Goal: Task Accomplishment & Management: Use online tool/utility

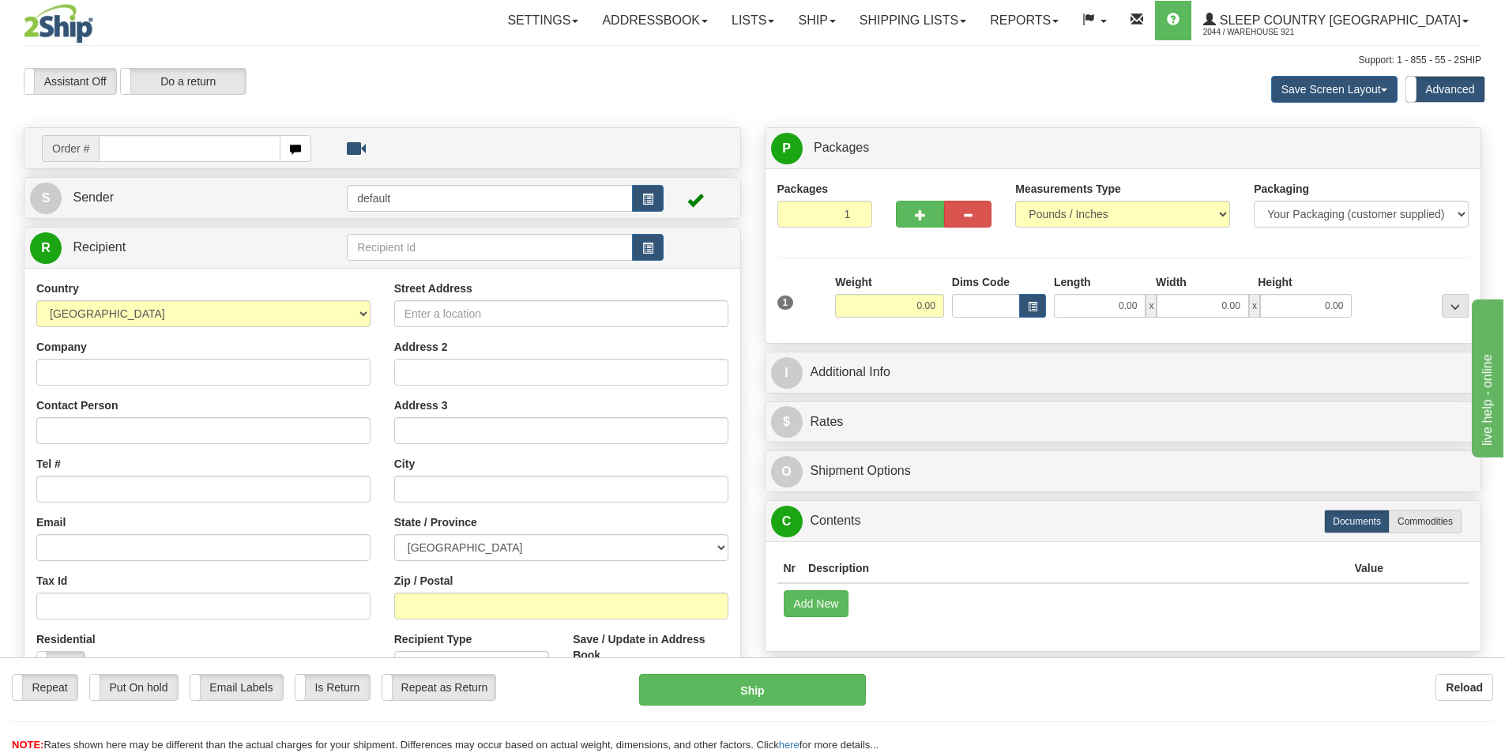
click at [193, 148] on input "text" at bounding box center [190, 148] width 182 height 27
type input "9000I158928"
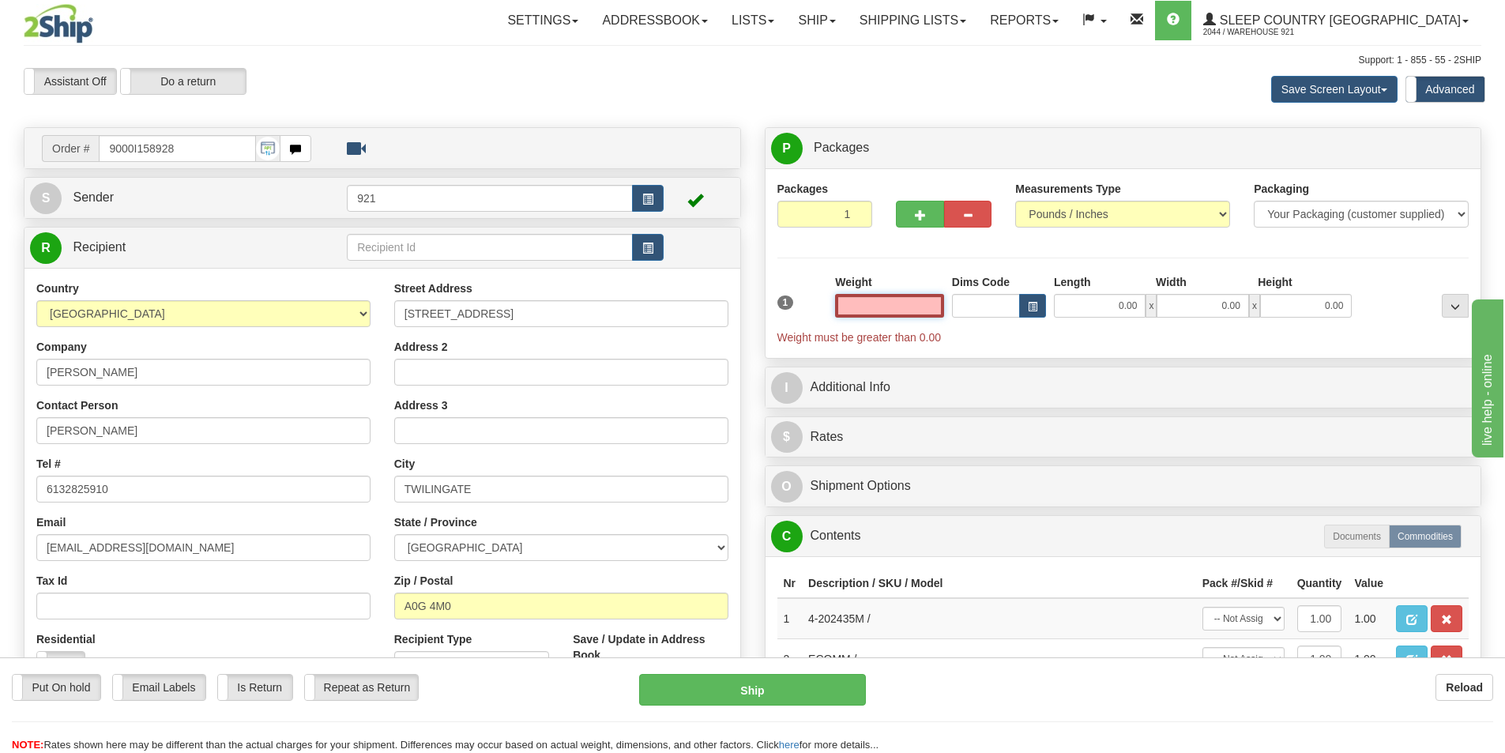
click at [919, 306] on input "text" at bounding box center [889, 306] width 109 height 24
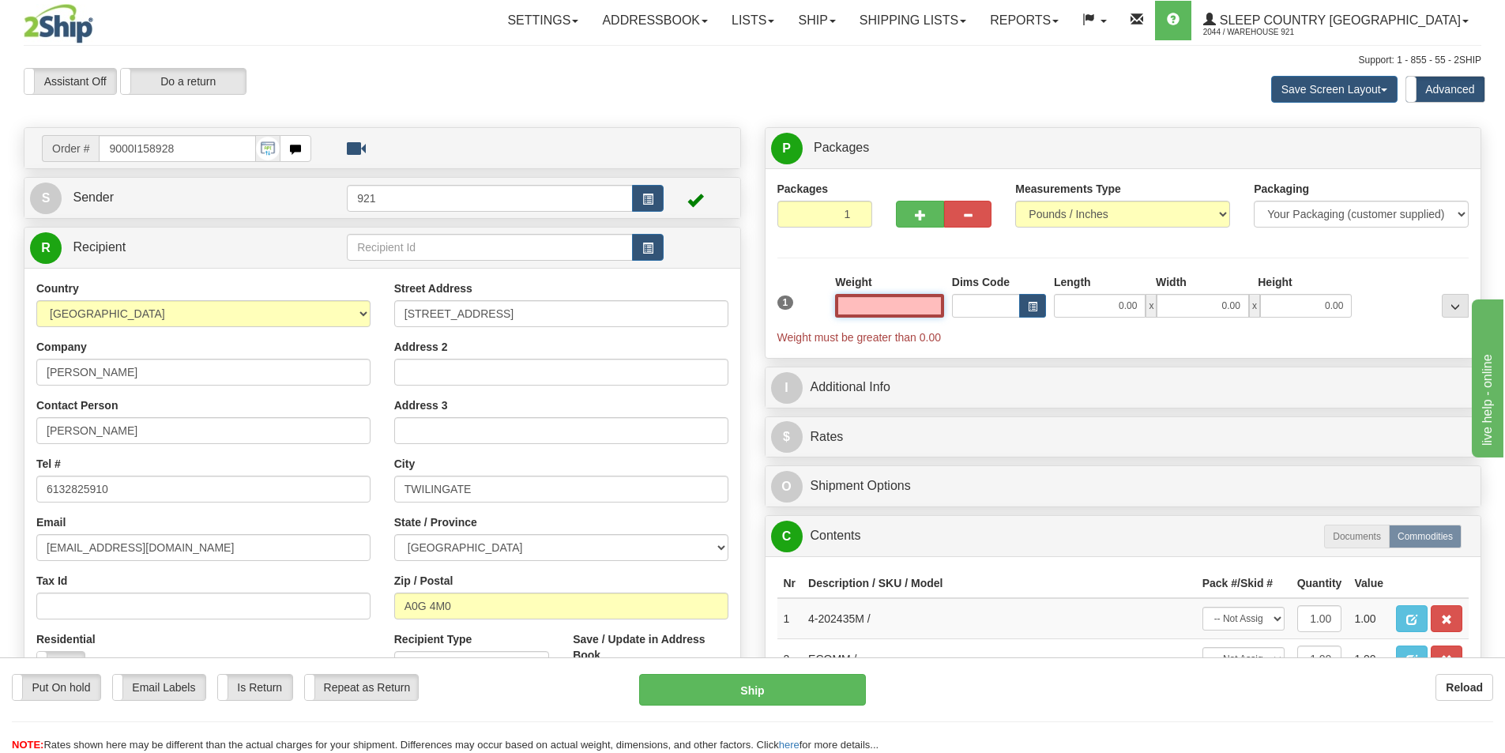
click at [919, 306] on input "text" at bounding box center [889, 306] width 109 height 24
type input "0.00"
drag, startPoint x: 909, startPoint y: 292, endPoint x: 921, endPoint y: 300, distance: 14.2
click at [911, 295] on div "Weight 0.00" at bounding box center [889, 295] width 109 height 43
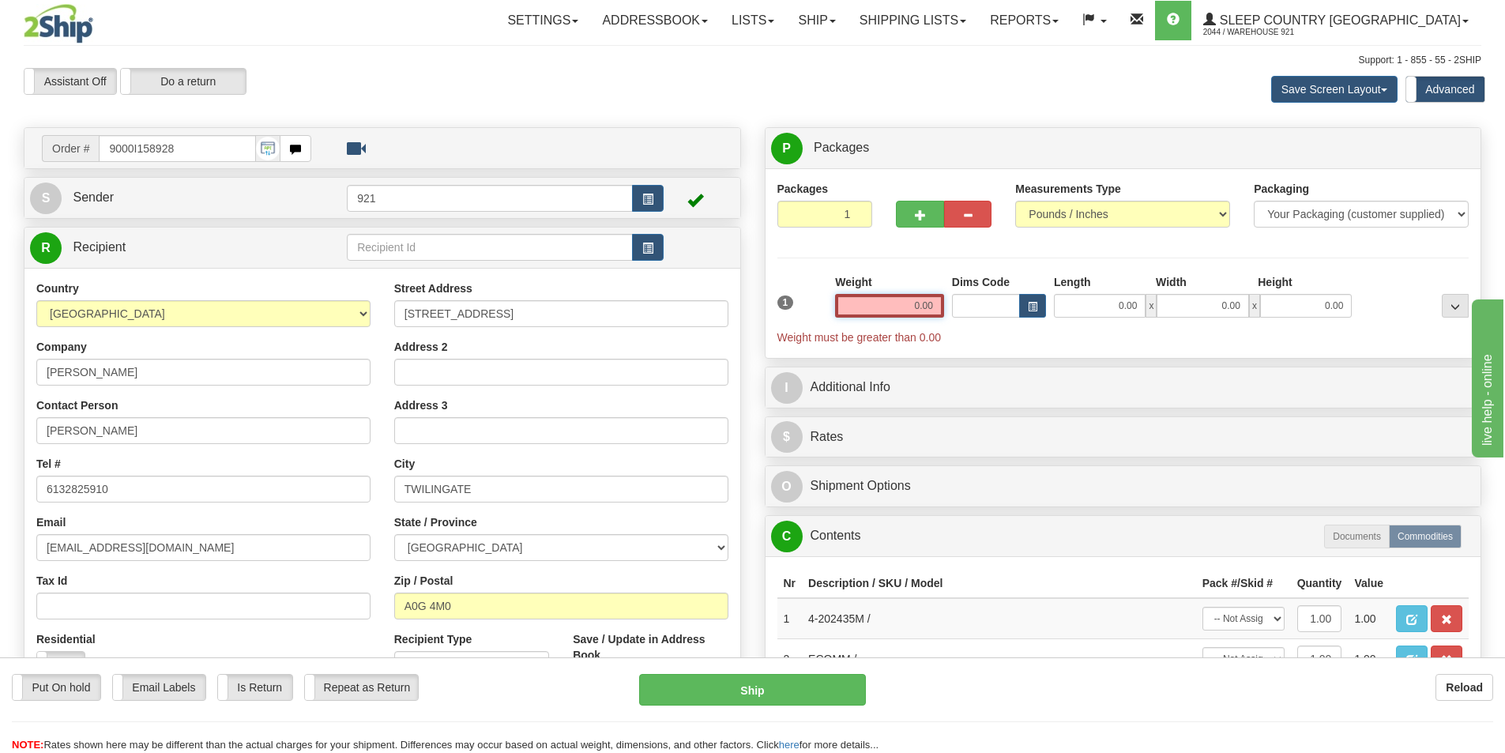
click at [921, 300] on input "0.00" at bounding box center [889, 306] width 109 height 24
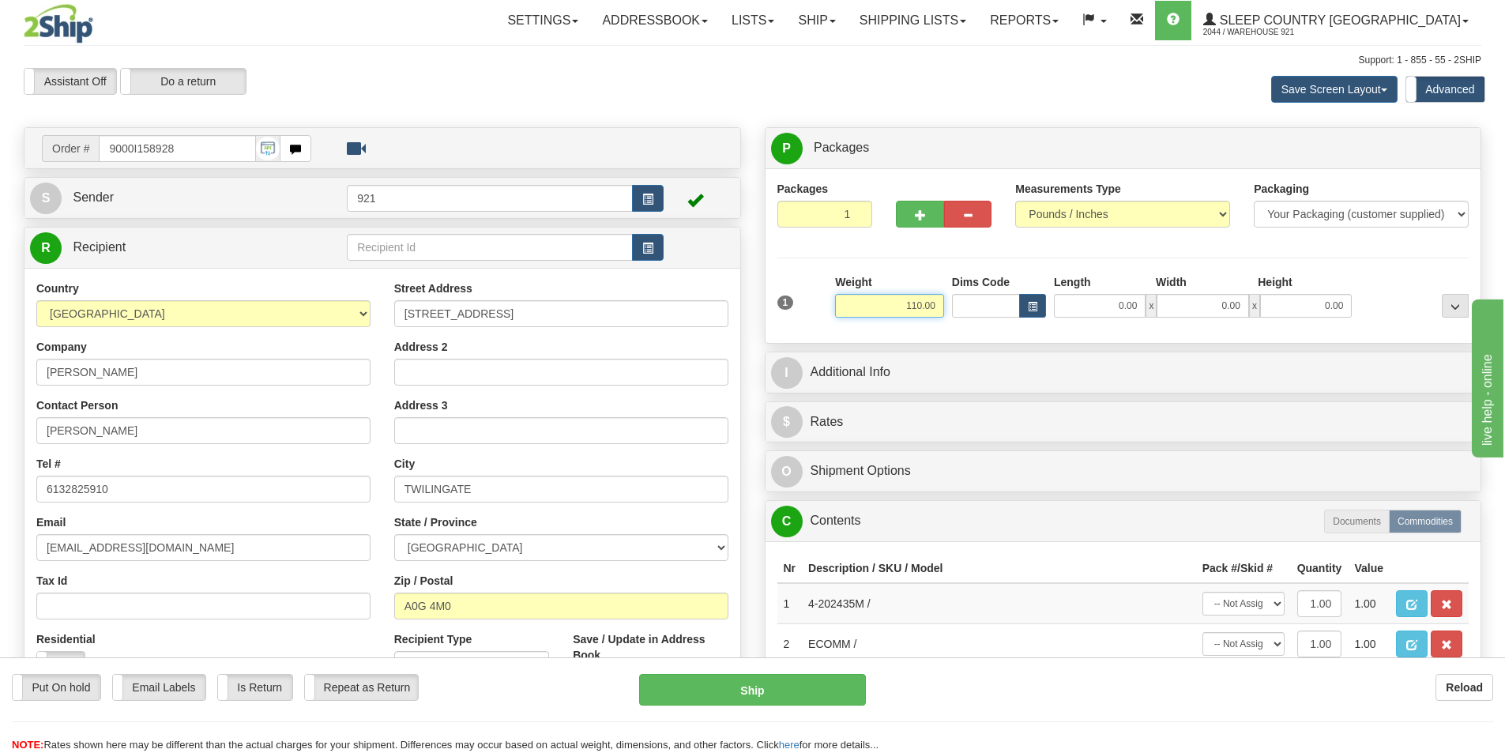
type input "110.00"
click at [939, 265] on div "Packages 1 1 Measurements Type" at bounding box center [1123, 256] width 692 height 150
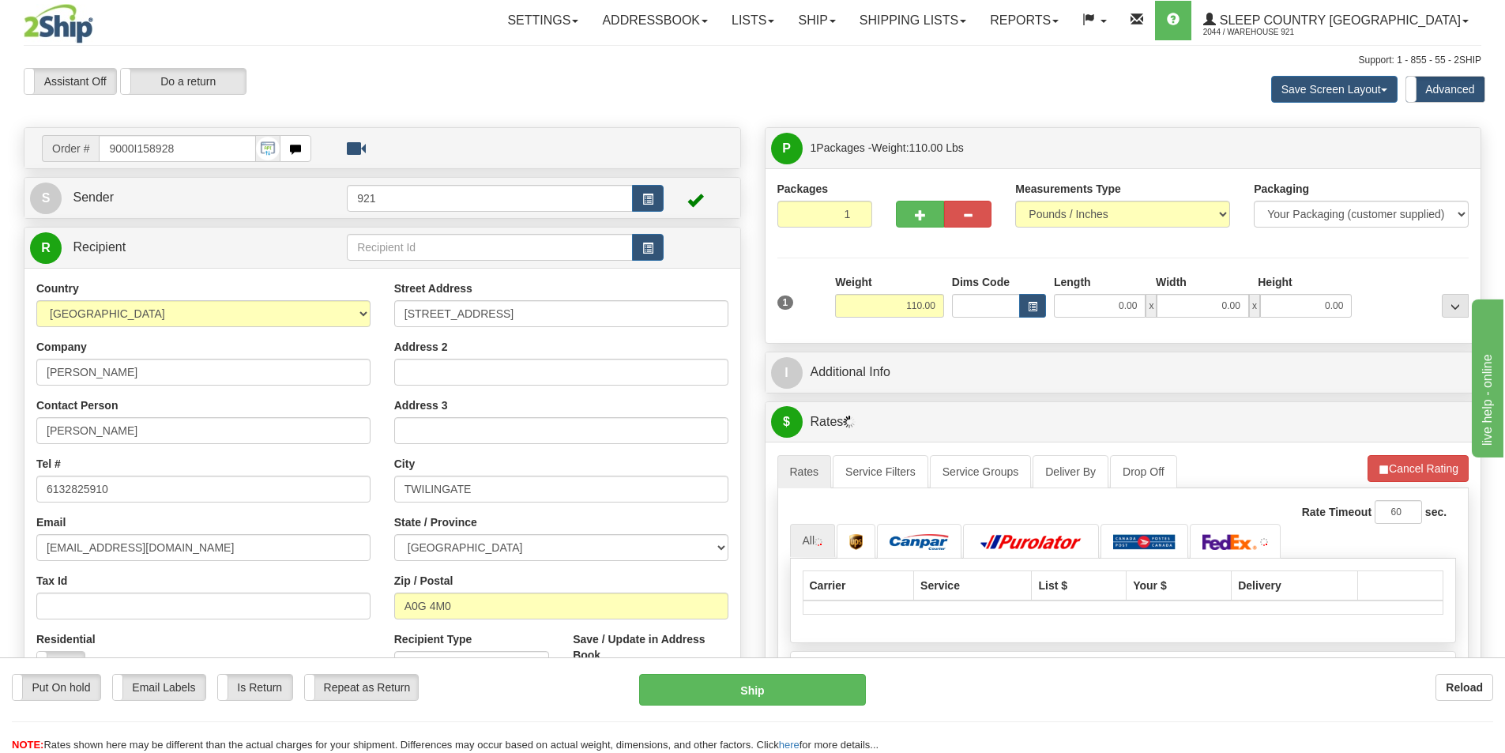
click at [1129, 319] on div "1 Weight 110.00 Dims Code x" at bounding box center [1123, 302] width 700 height 56
click at [1135, 301] on input "0.00" at bounding box center [1100, 306] width 92 height 24
type input "22.00"
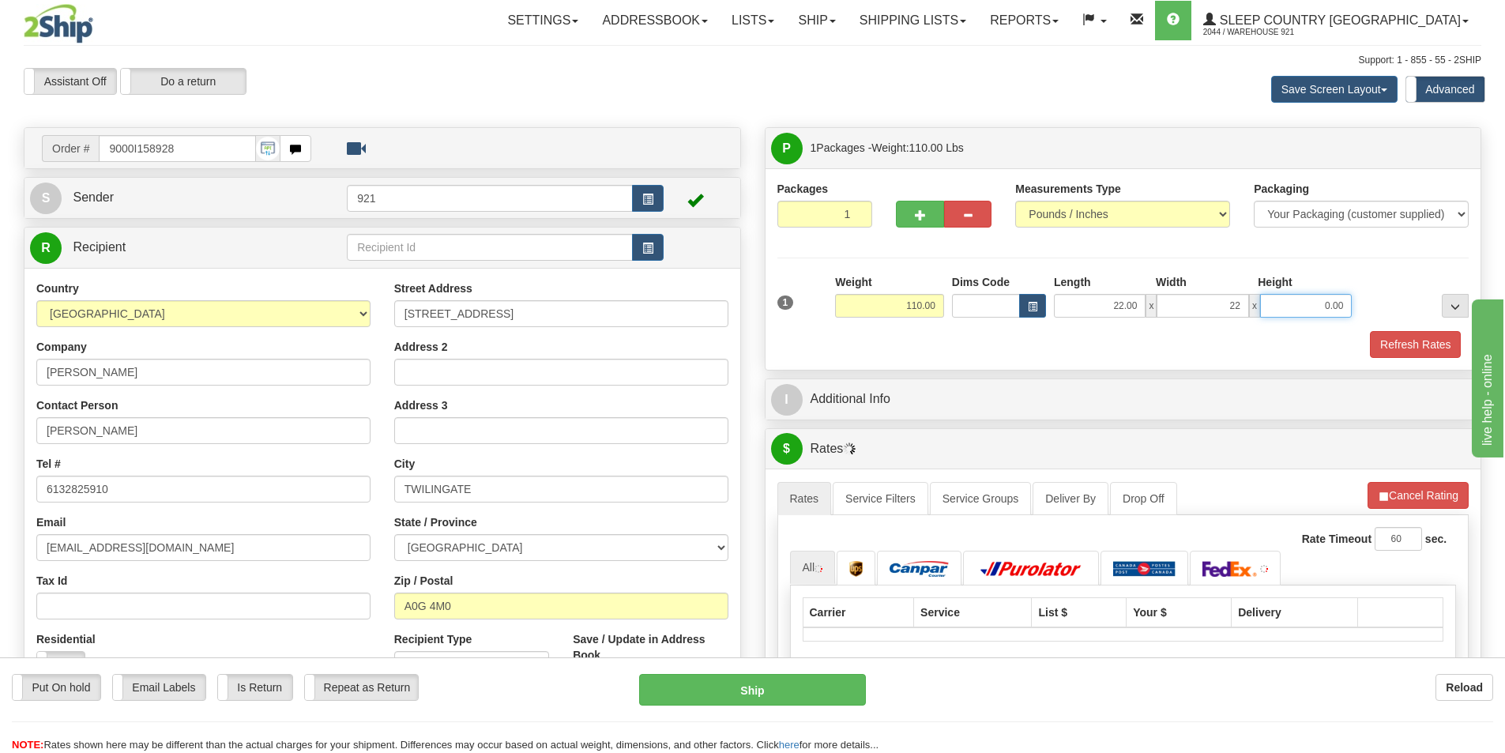
type input "22.00"
type input "42.00"
click at [1400, 351] on button "Refresh Rates" at bounding box center [1415, 344] width 91 height 27
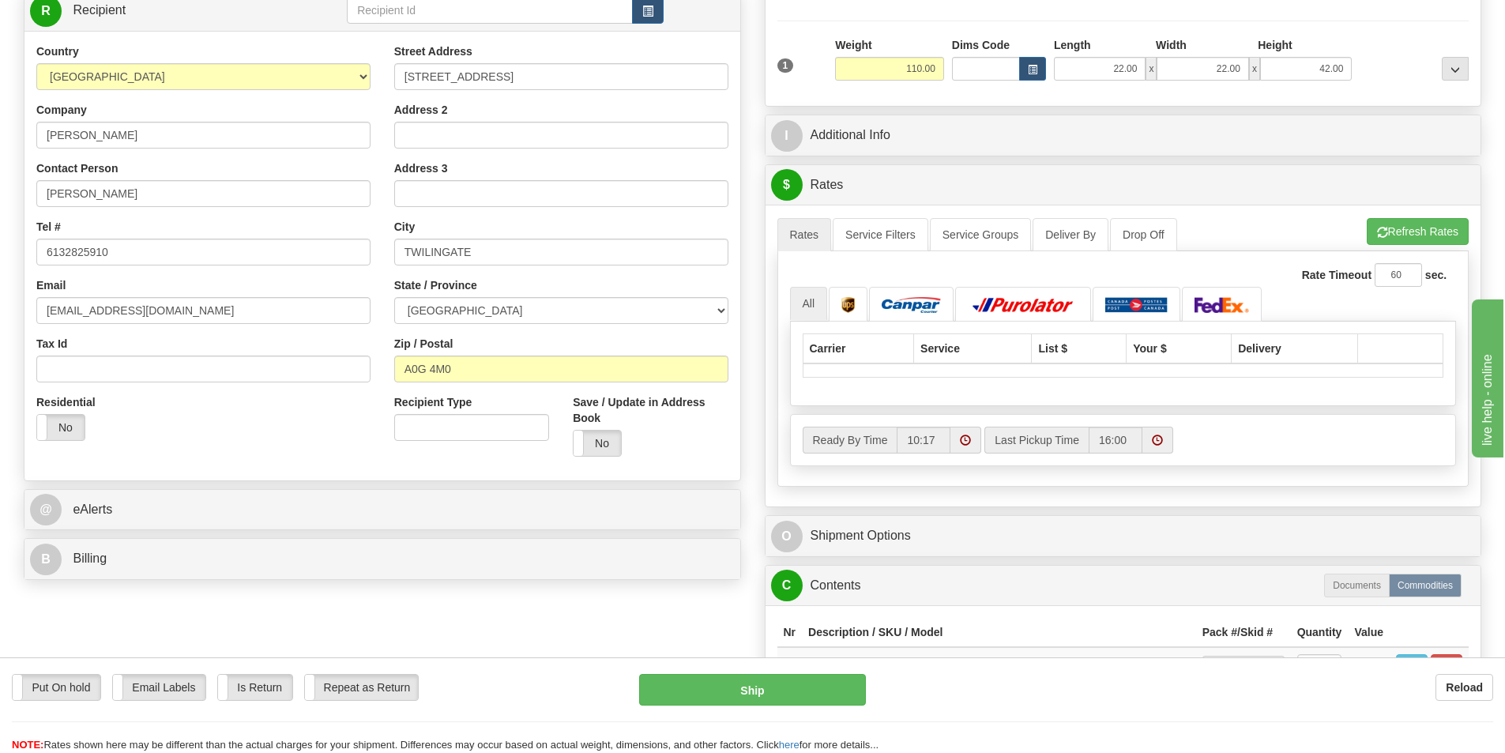
scroll to position [79, 0]
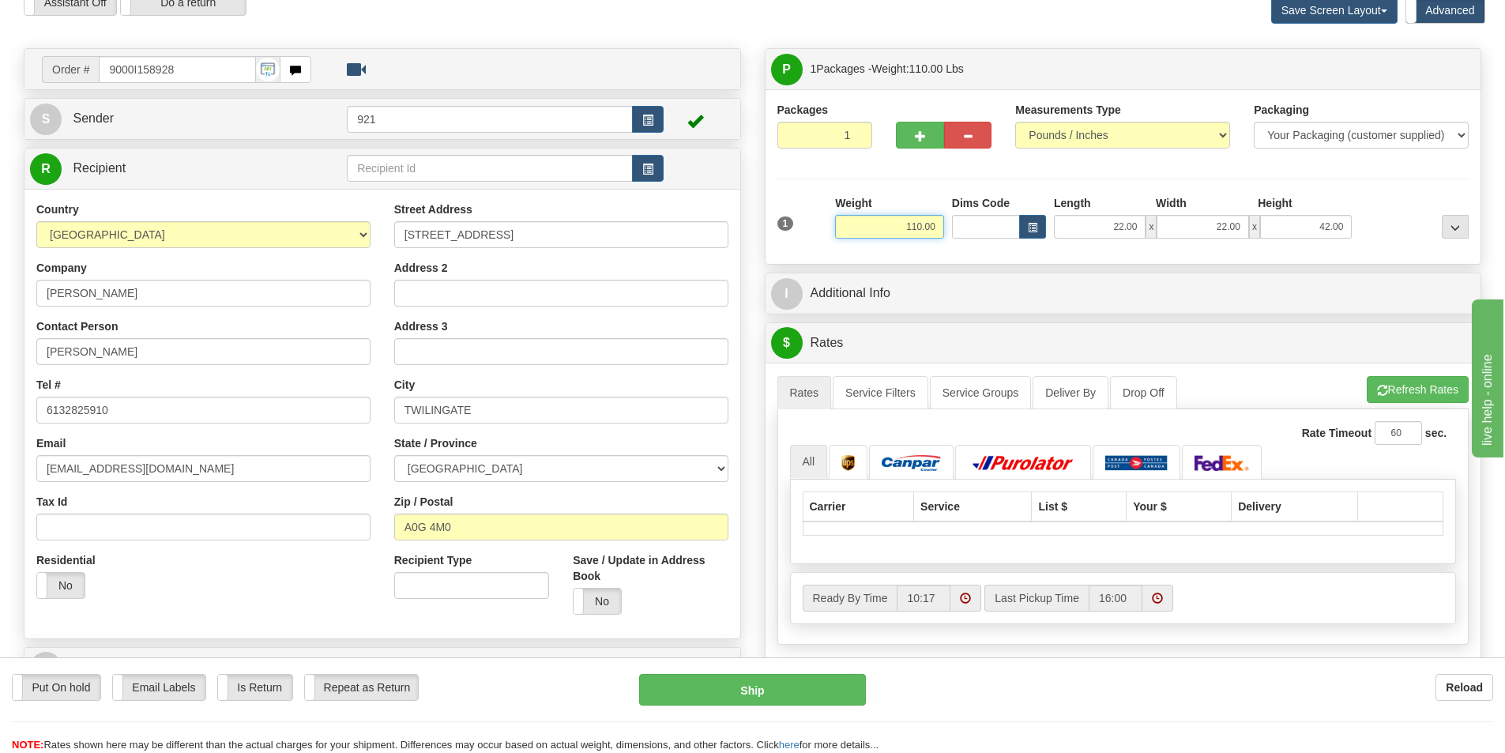
drag, startPoint x: 936, startPoint y: 224, endPoint x: 876, endPoint y: 224, distance: 60.0
click at [876, 224] on input "110.00" at bounding box center [889, 227] width 109 height 24
click at [1435, 395] on li "Refresh Rates Cancel Rating" at bounding box center [1417, 389] width 102 height 27
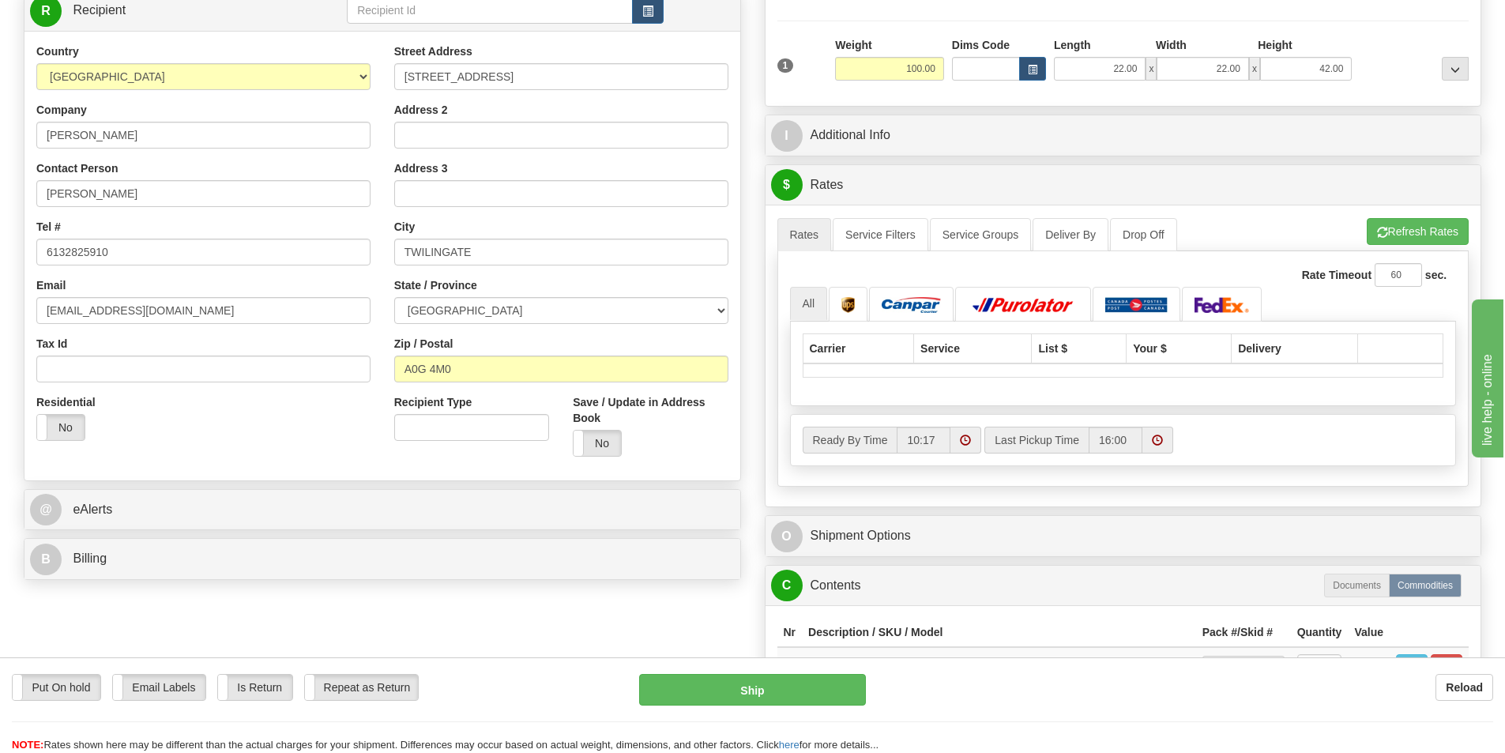
scroll to position [0, 0]
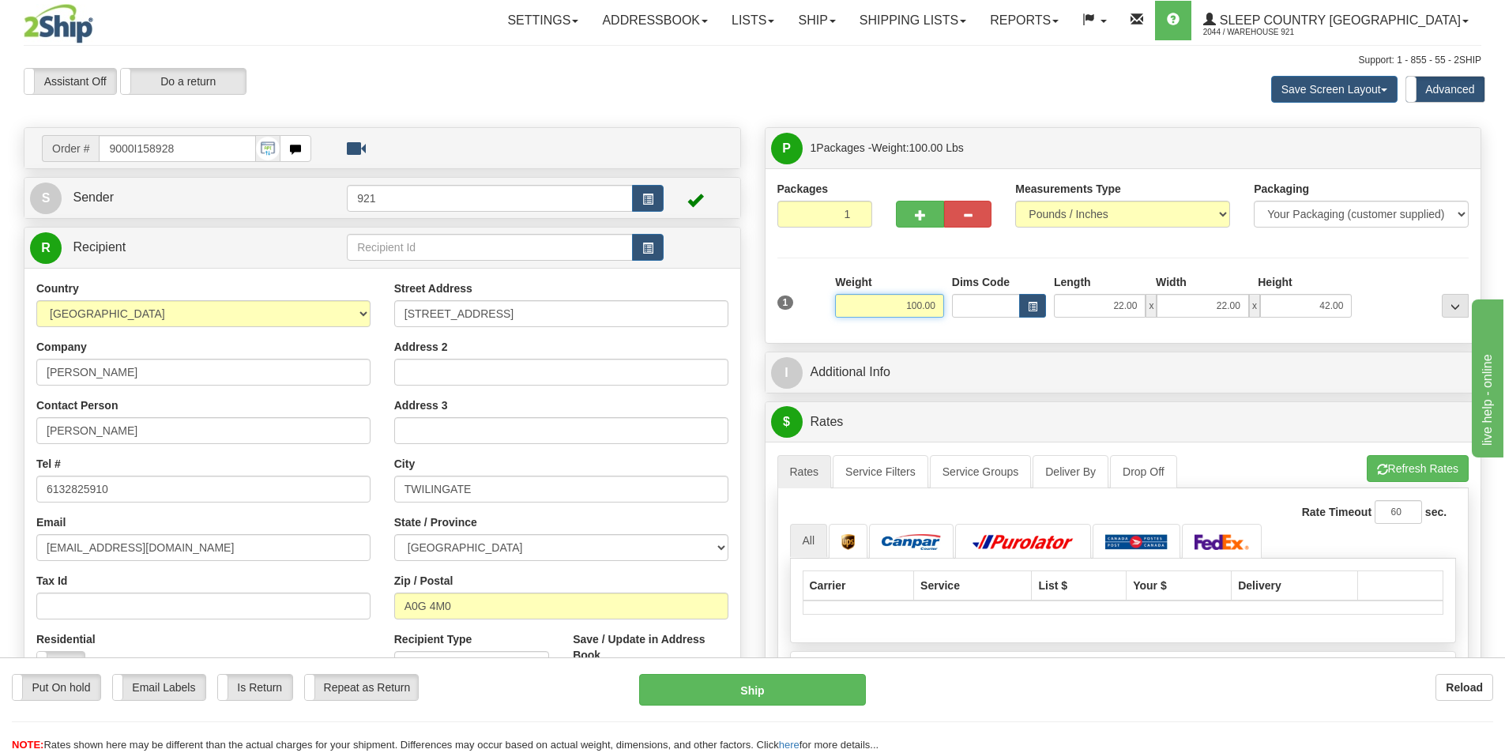
click at [934, 298] on input "100.00" at bounding box center [889, 306] width 109 height 24
drag, startPoint x: 934, startPoint y: 302, endPoint x: 882, endPoint y: 305, distance: 51.4
click at [882, 305] on input "100.00" at bounding box center [889, 306] width 109 height 24
click at [1430, 470] on li "Refresh Rates Cancel Rating" at bounding box center [1417, 468] width 101 height 27
drag, startPoint x: 937, startPoint y: 302, endPoint x: 766, endPoint y: 287, distance: 171.3
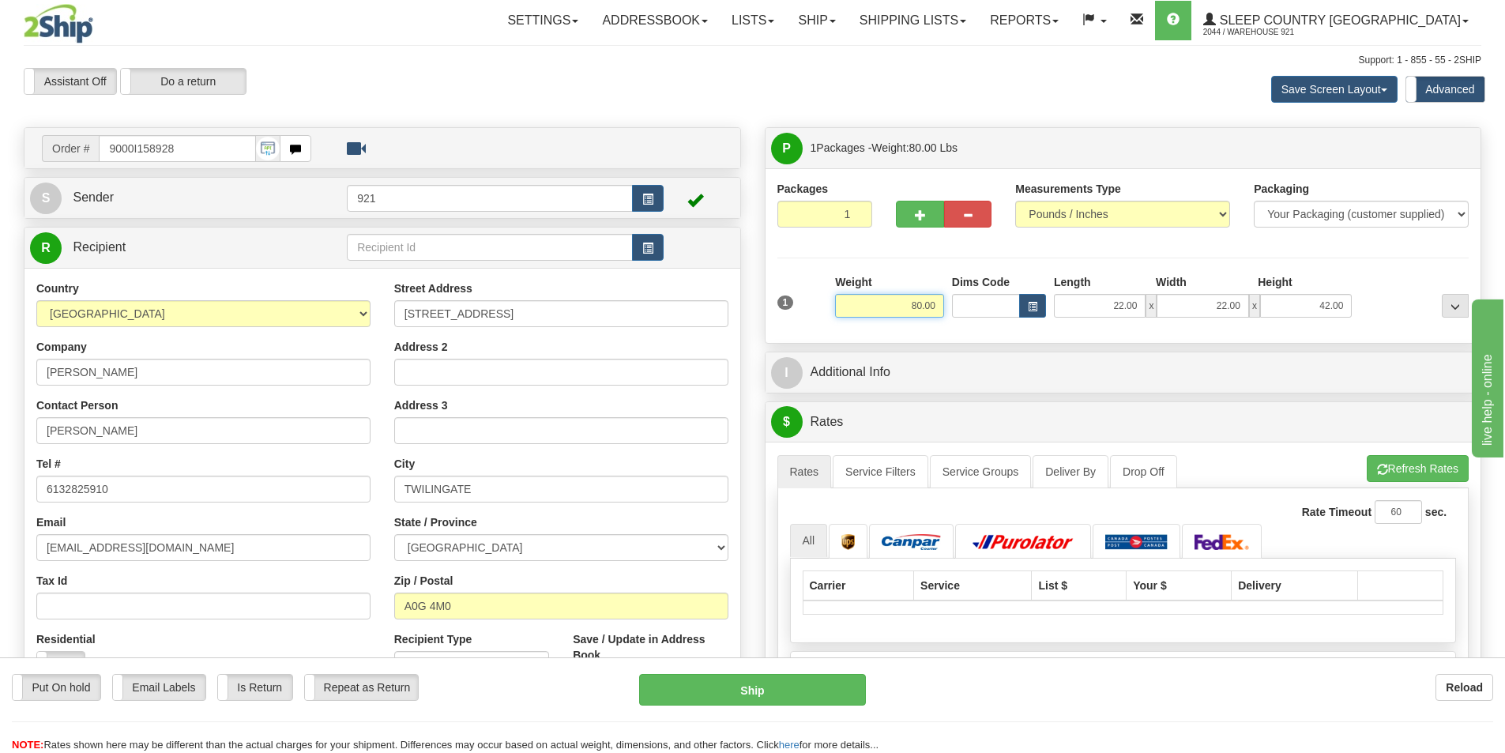
click at [766, 287] on div "Packages 1 1 Measurements Type" at bounding box center [1123, 255] width 716 height 175
click at [1385, 464] on li "Refresh Rates Cancel Rating" at bounding box center [1417, 468] width 102 height 27
drag, startPoint x: 939, startPoint y: 306, endPoint x: 738, endPoint y: 306, distance: 200.6
click at [732, 127] on div "Order # 9000I158928" at bounding box center [752, 127] width 1481 height 0
type input "141.00"
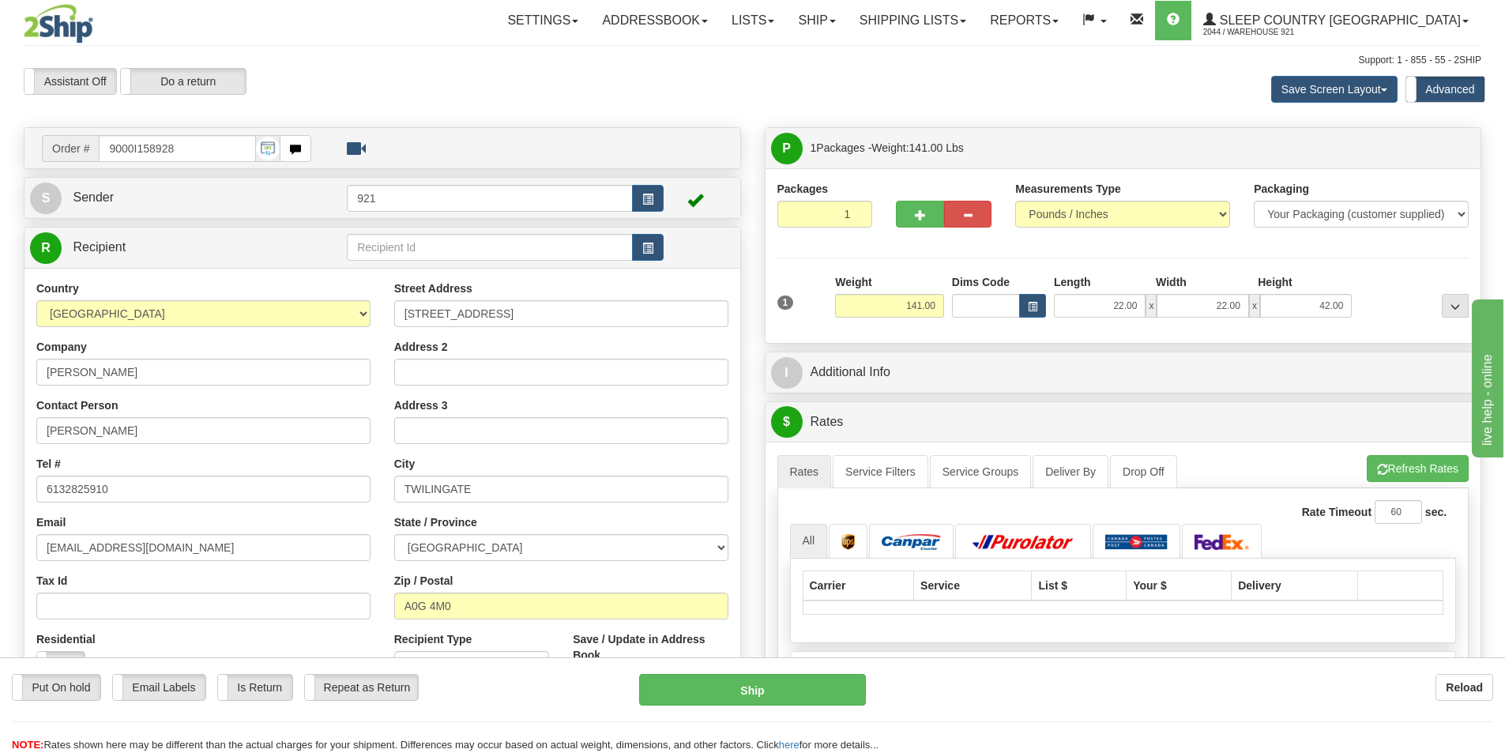
click at [1090, 96] on div "Save Screen Layout Save Layout Reset to Default Standard Advanced" at bounding box center [1184, 89] width 617 height 43
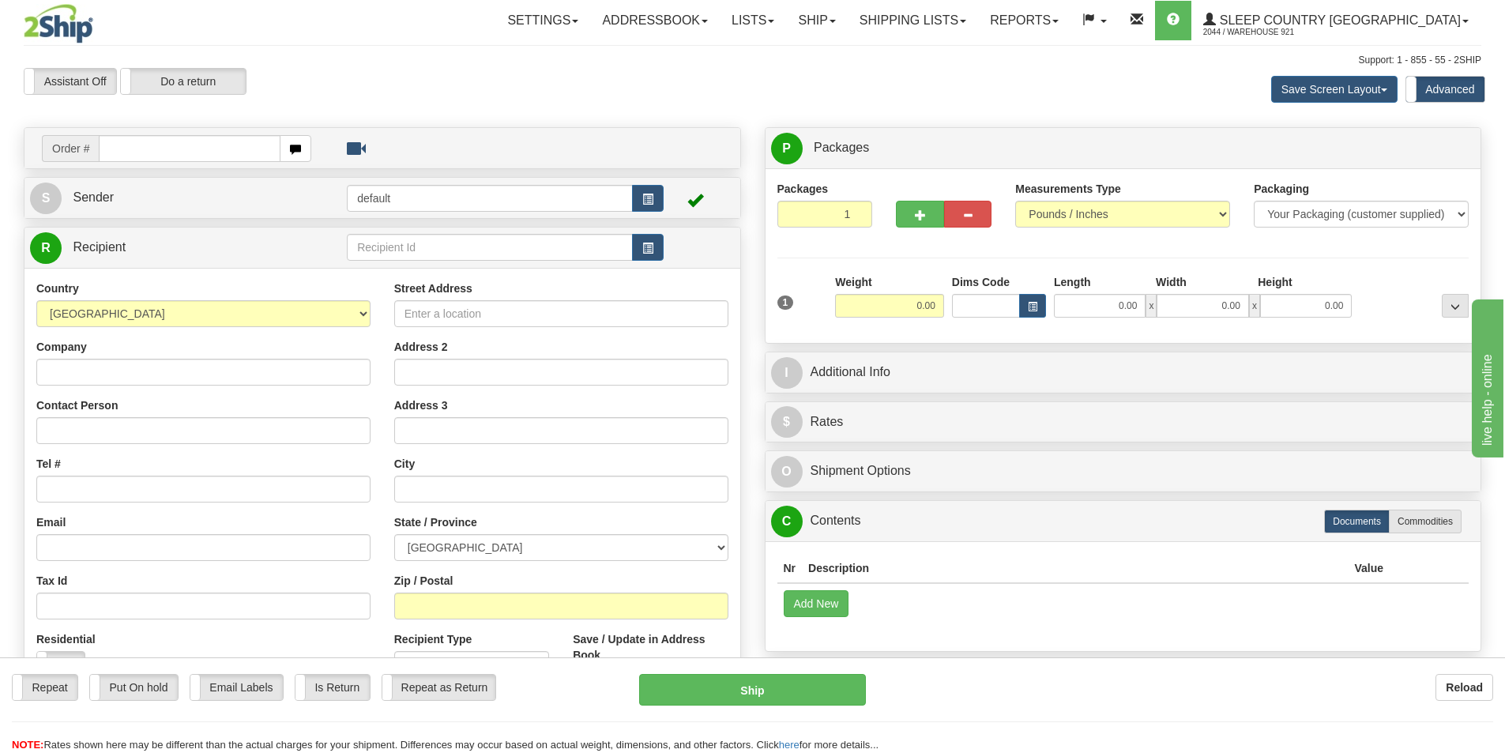
click at [204, 148] on input "text" at bounding box center [190, 148] width 182 height 27
type input "9000I160882"
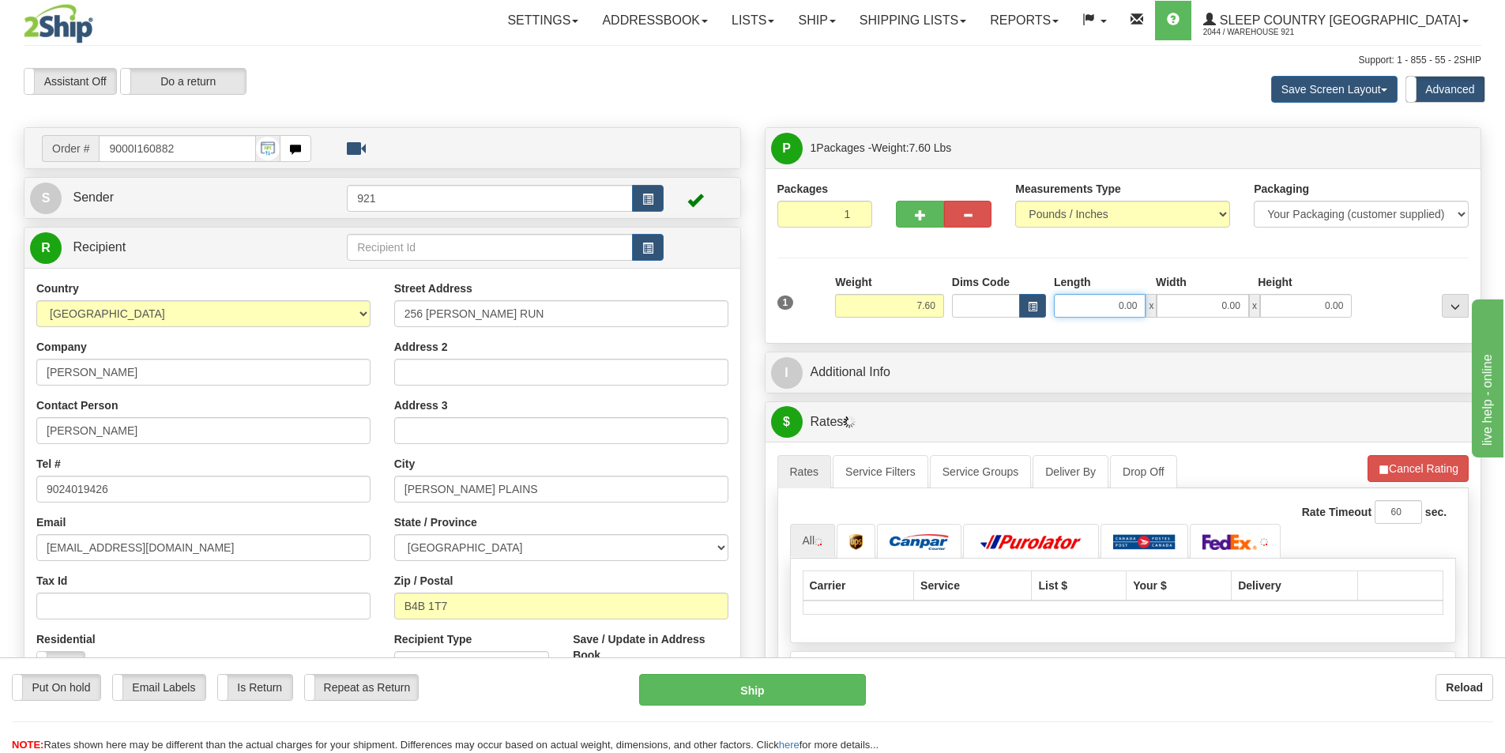
click at [1086, 315] on input "0.00" at bounding box center [1100, 306] width 92 height 24
type input "25.00"
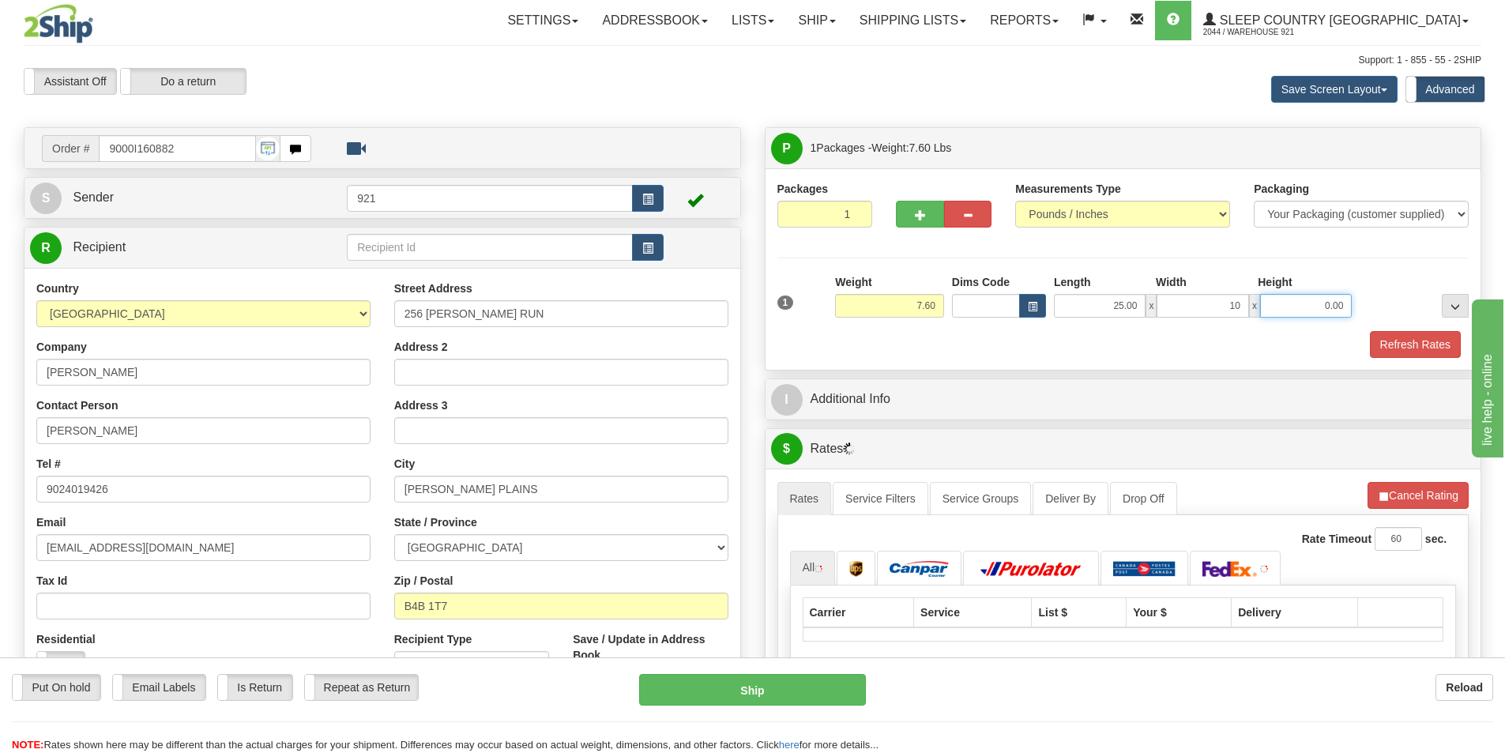
type input "10.00"
type input "16.00"
click at [1396, 348] on button "Refresh Rates" at bounding box center [1415, 344] width 91 height 27
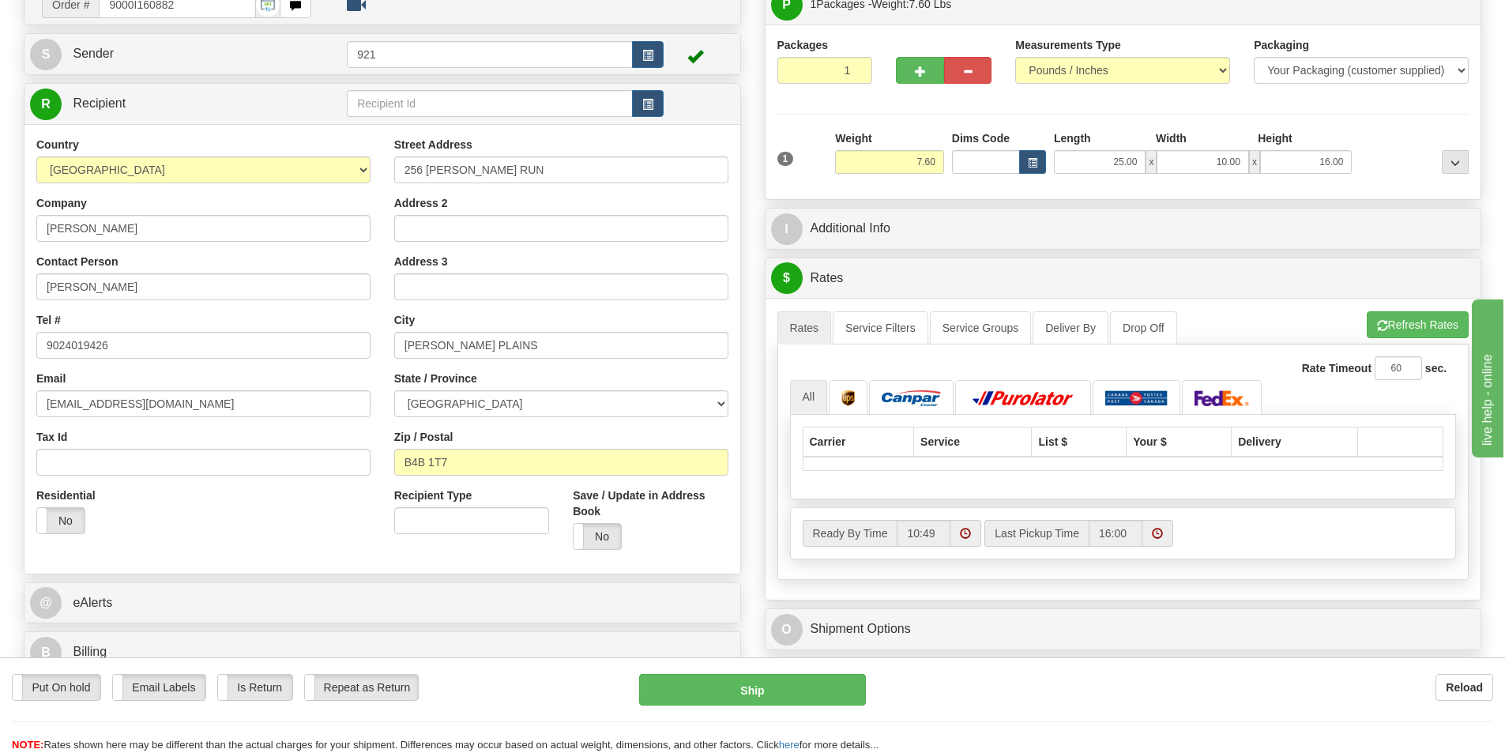
scroll to position [158, 0]
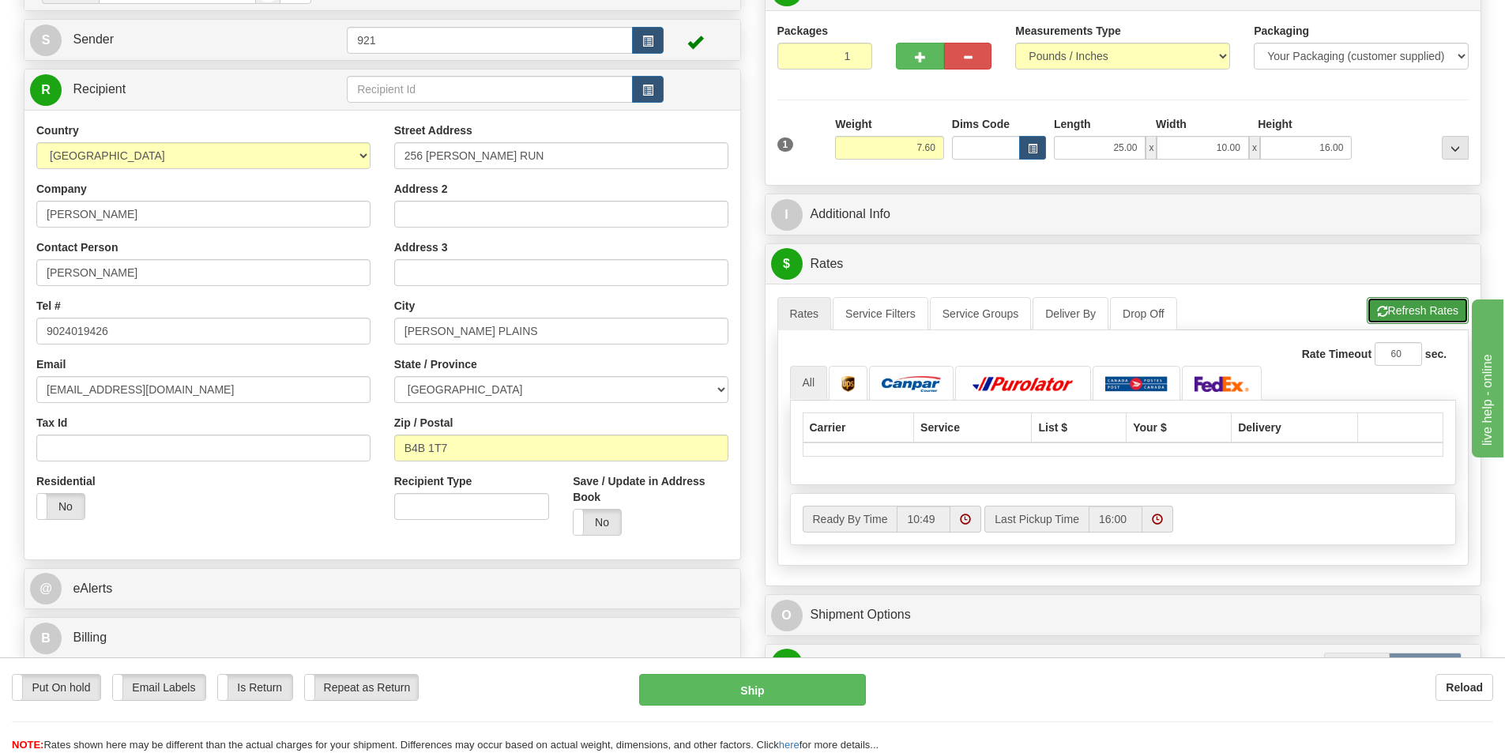
click at [1413, 306] on button "Refresh Rates" at bounding box center [1417, 310] width 102 height 27
click at [977, 182] on div "Packages 1 1 Measurements Type" at bounding box center [1123, 97] width 716 height 175
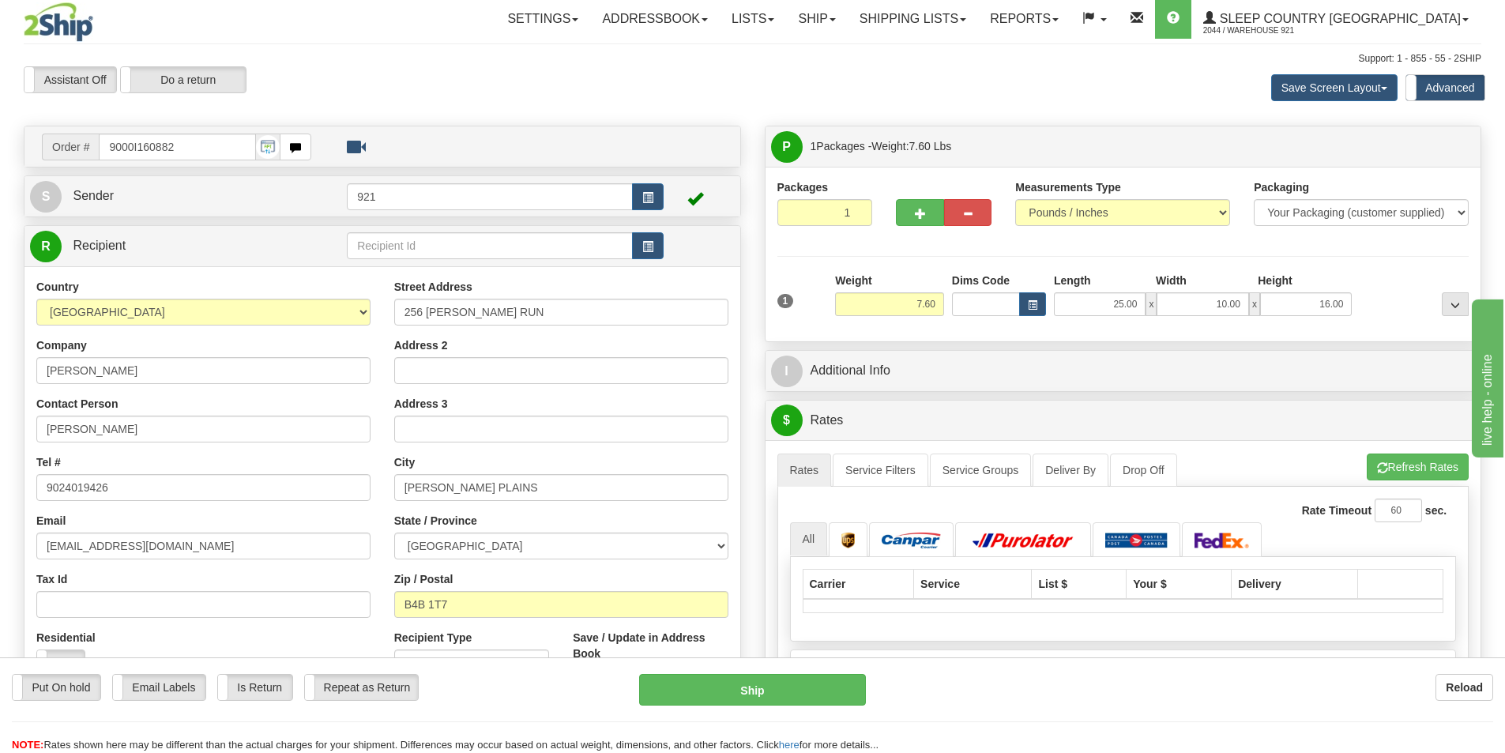
scroll to position [0, 0]
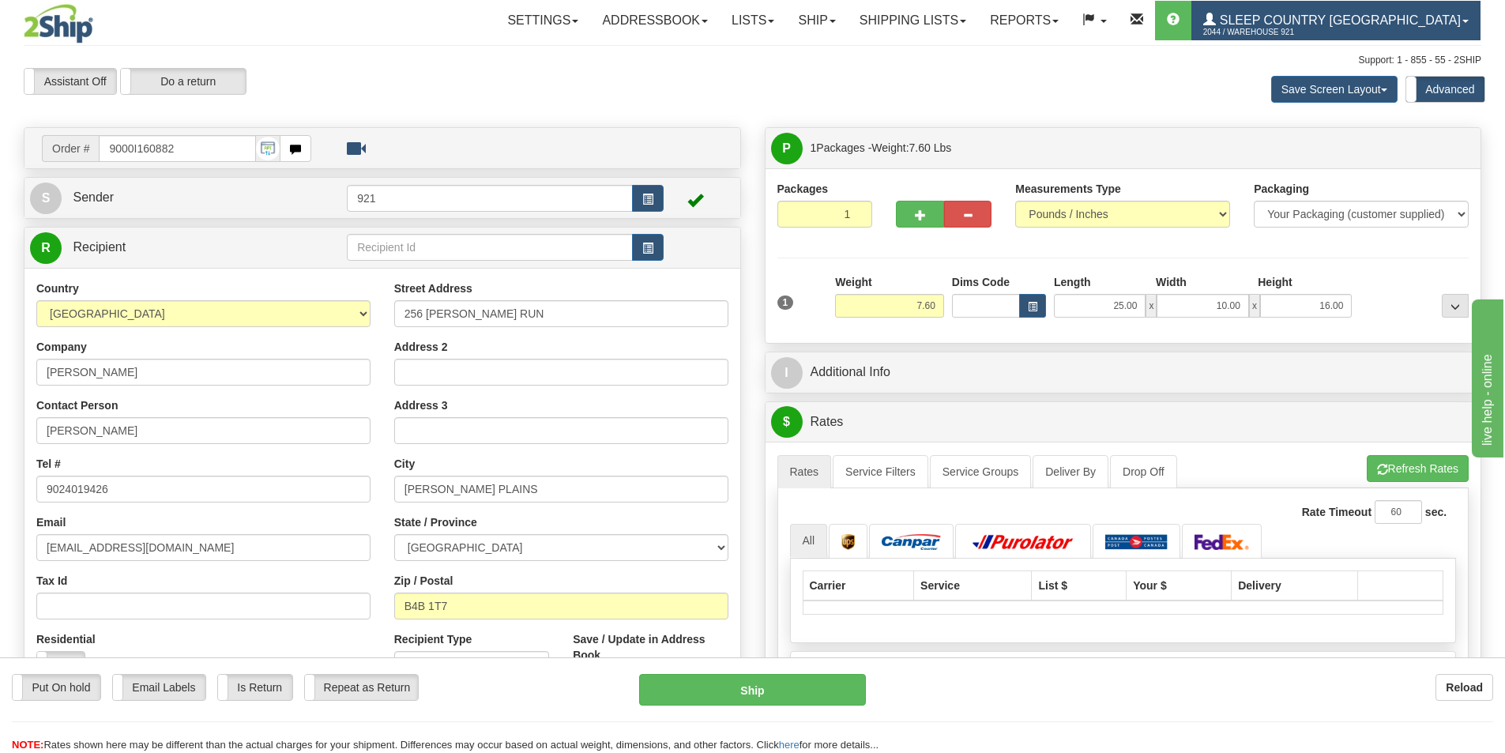
click at [1436, 22] on span "Sleep Country [GEOGRAPHIC_DATA]" at bounding box center [1338, 19] width 245 height 13
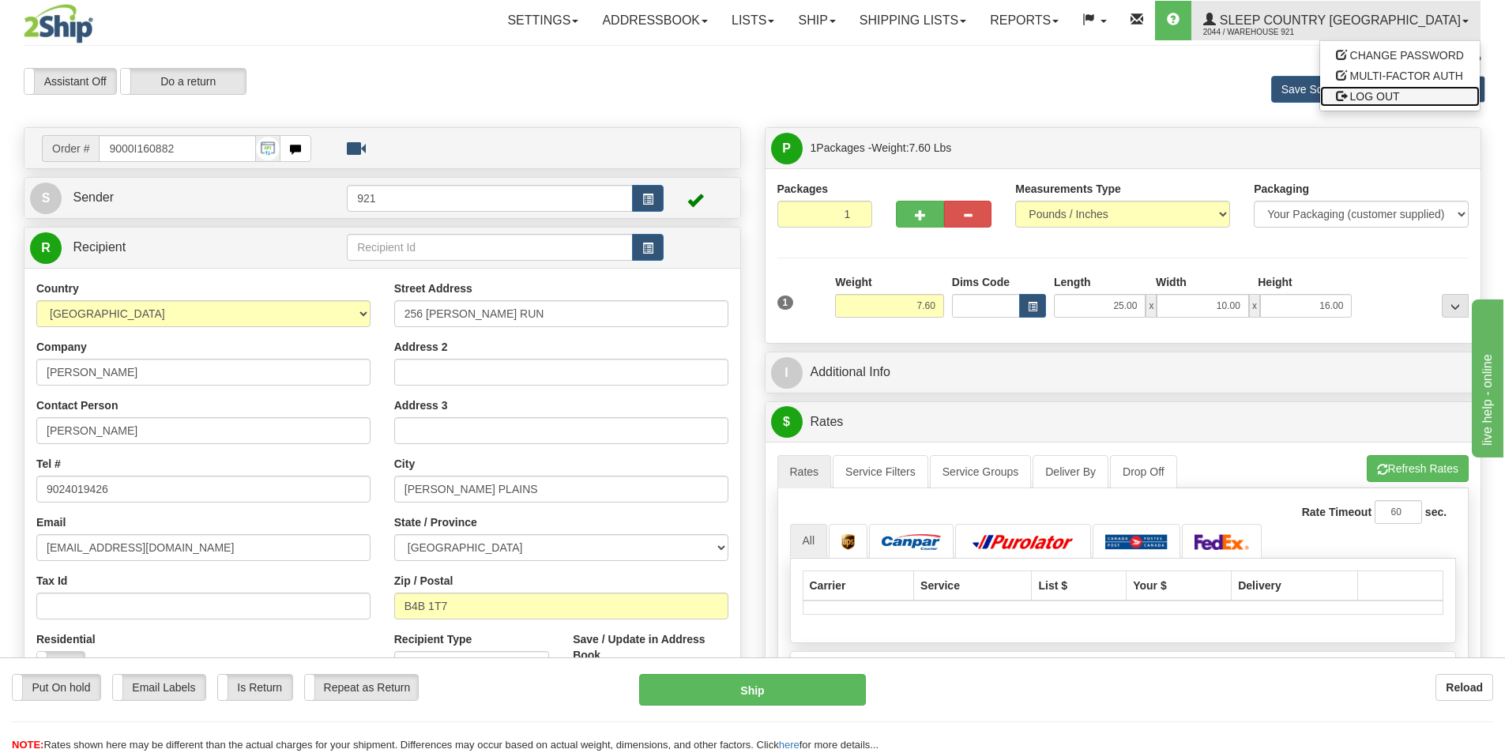
click at [1398, 99] on span "LOG OUT" at bounding box center [1375, 96] width 50 height 13
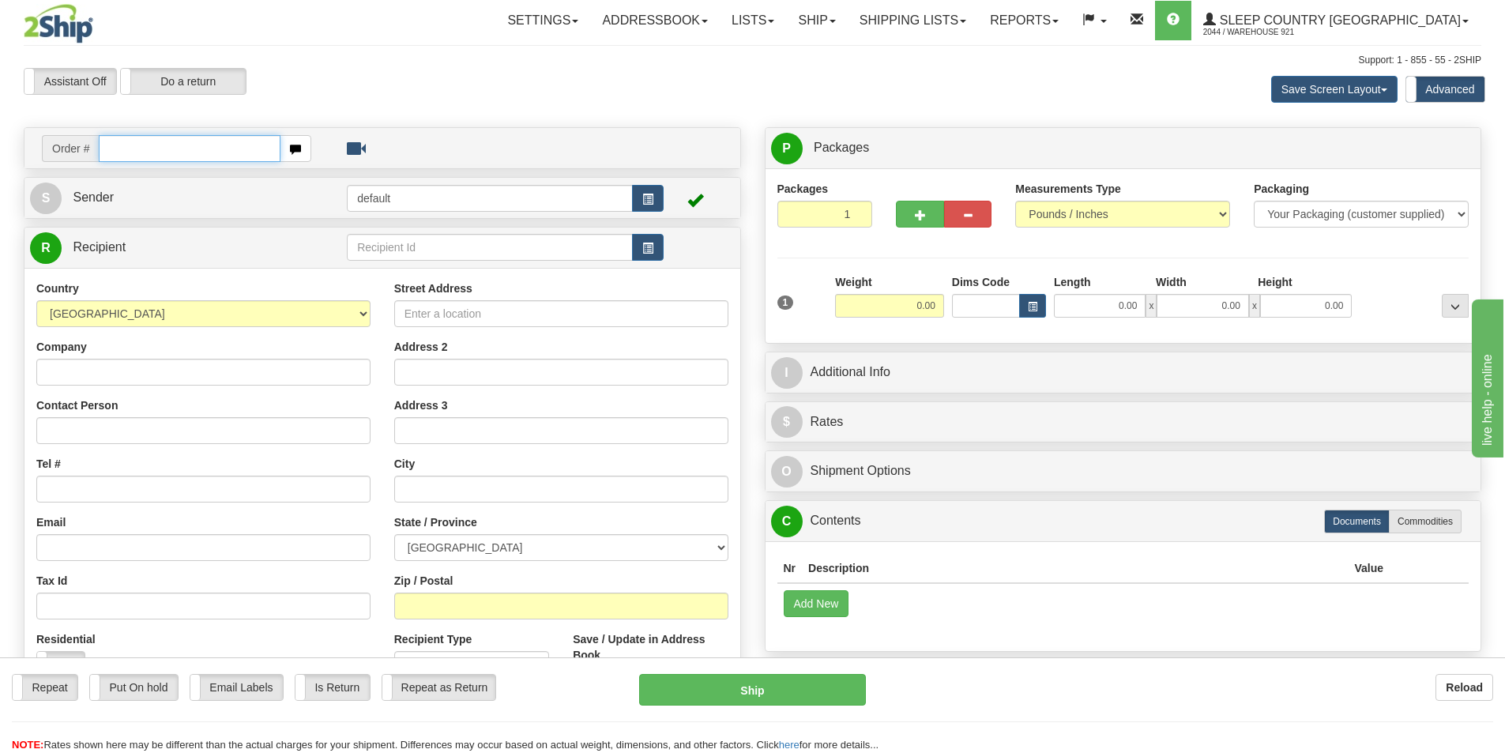
click at [220, 143] on input "text" at bounding box center [190, 148] width 182 height 27
type input "9000I158928"
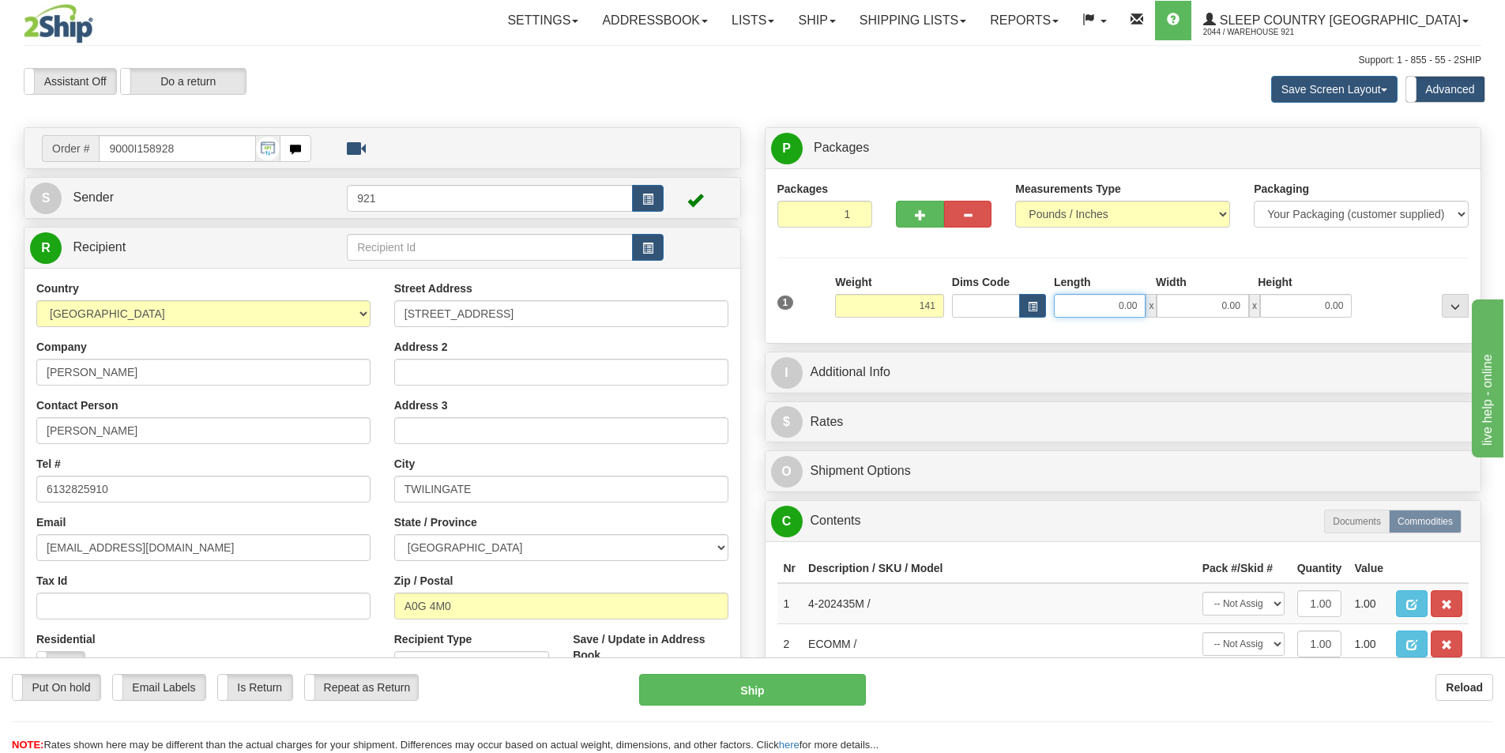
type input "141.00"
click at [1077, 302] on input "0.00" at bounding box center [1100, 306] width 92 height 24
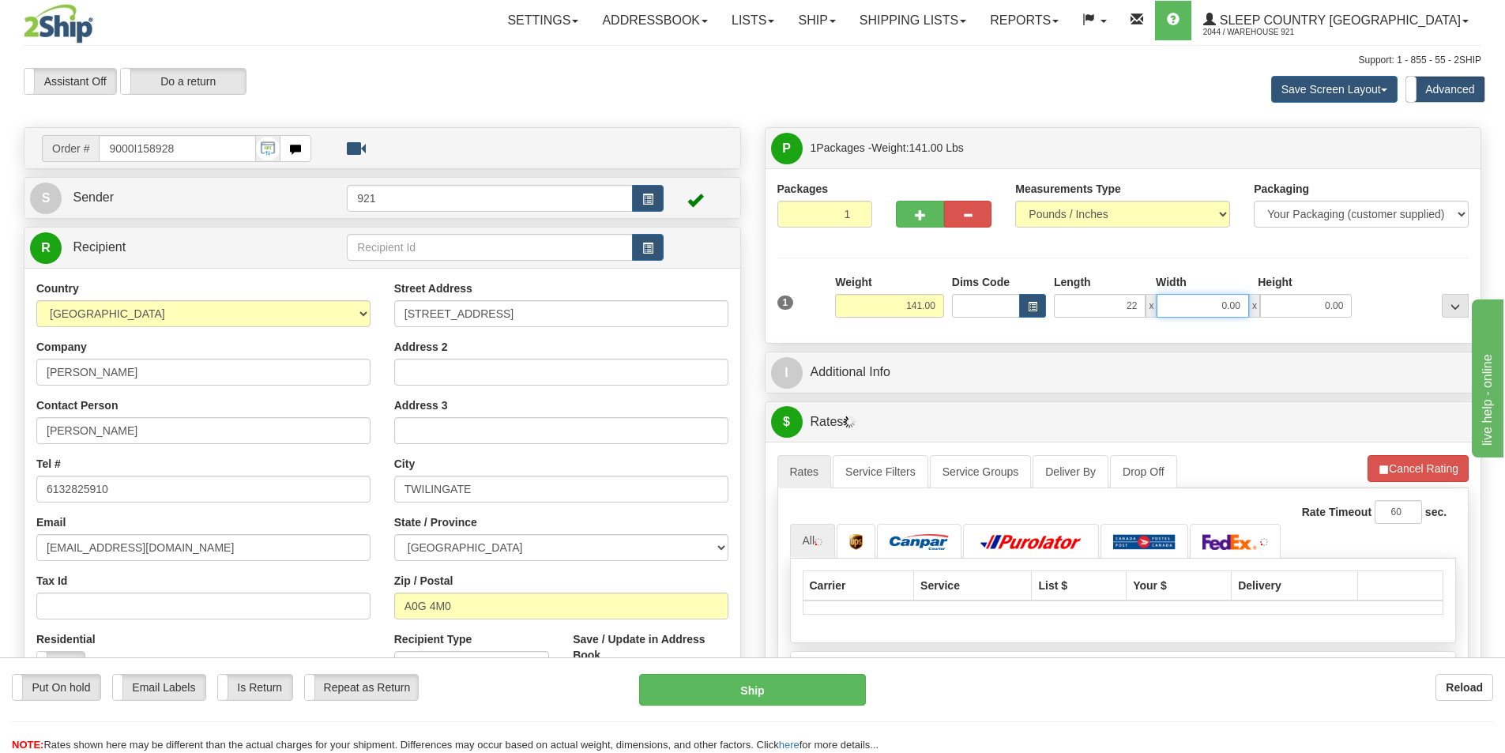
type input "22.00"
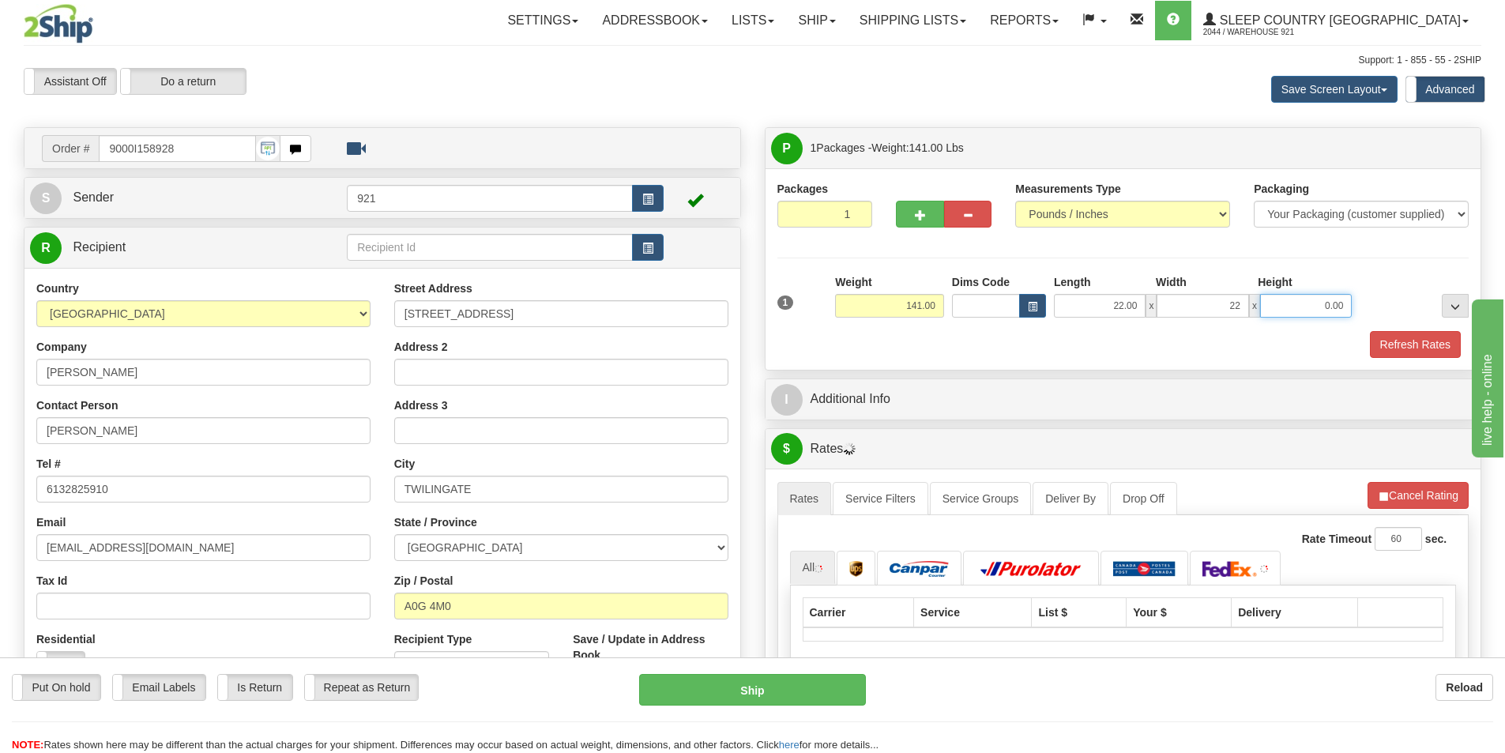
type input "22.00"
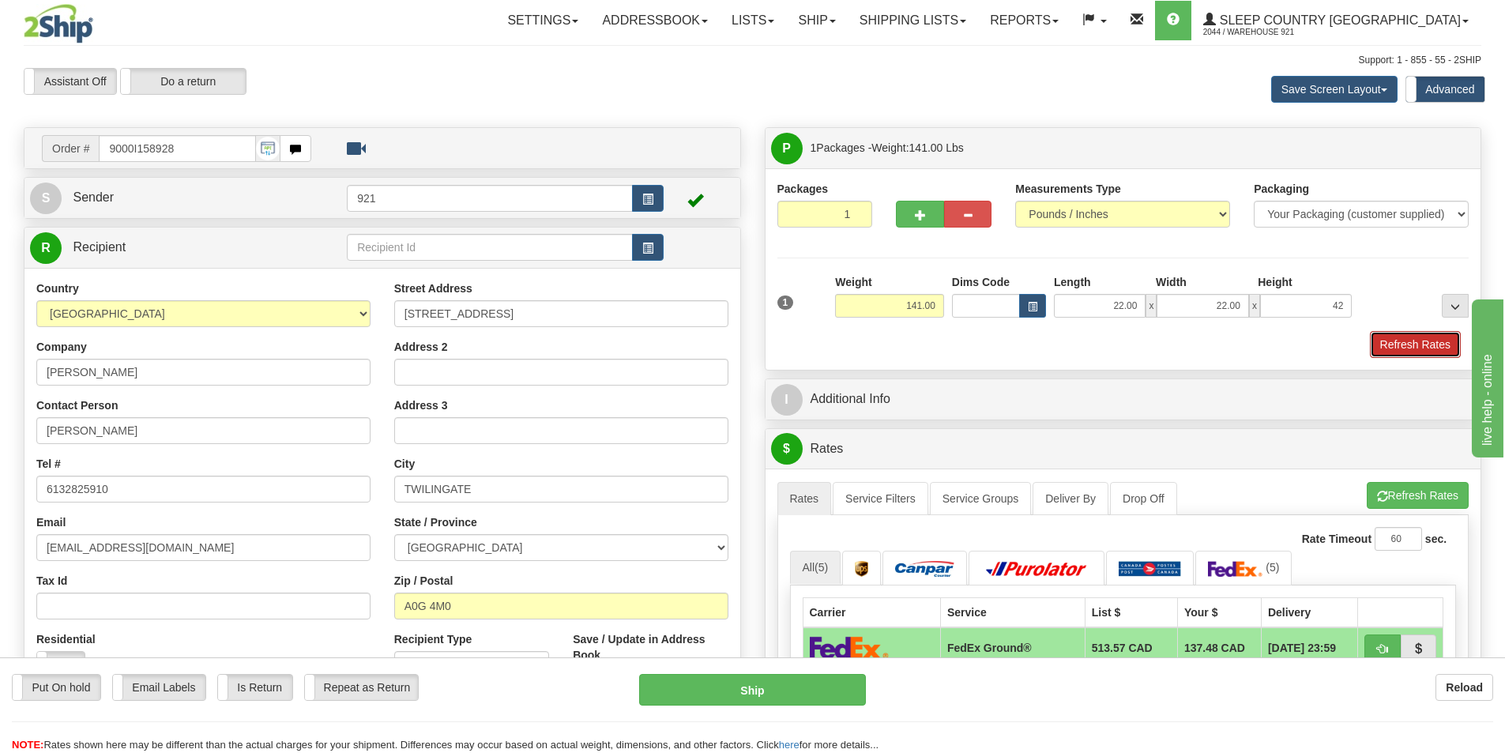
type input "42.00"
click at [1406, 344] on button "Refresh Rates" at bounding box center [1415, 344] width 91 height 27
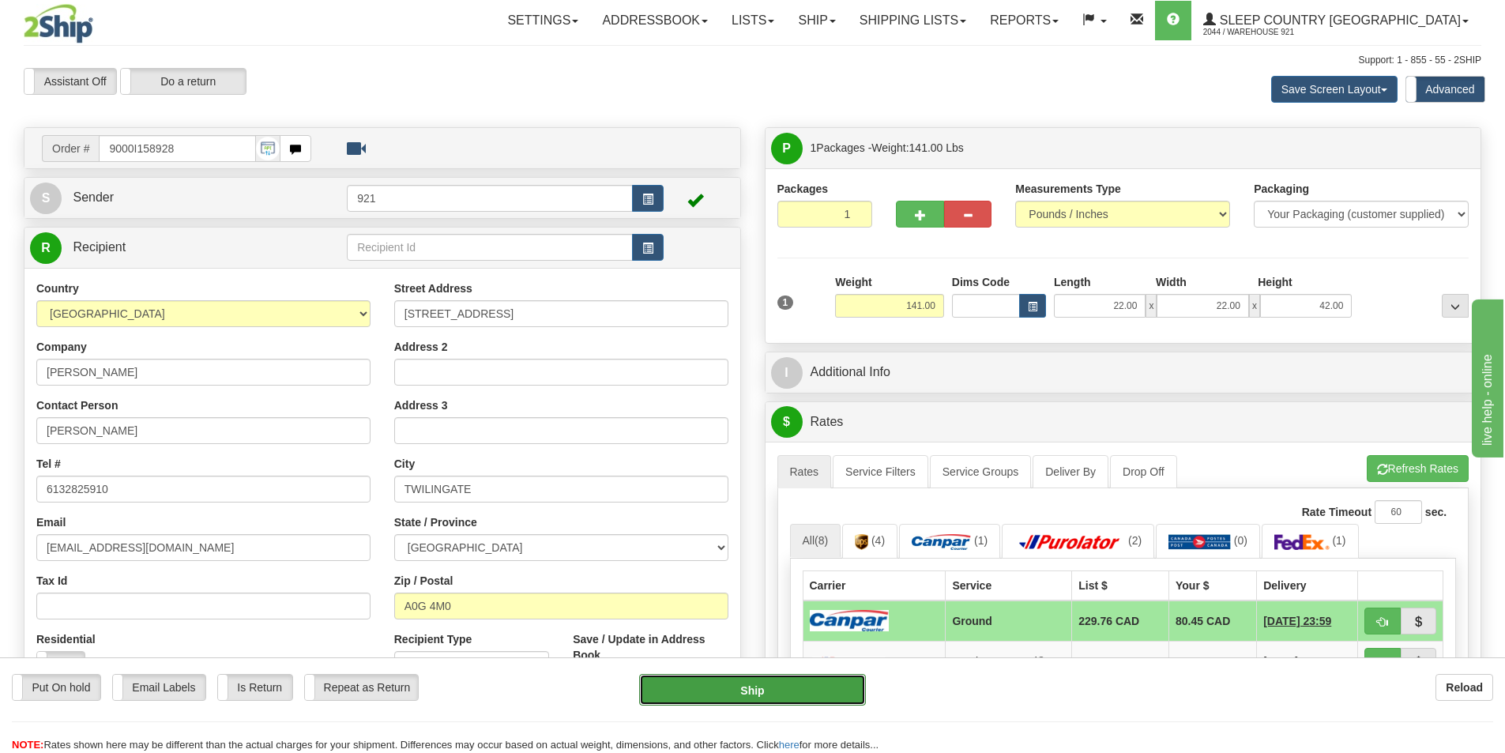
click at [768, 693] on button "Ship" at bounding box center [752, 690] width 227 height 32
type input "1"
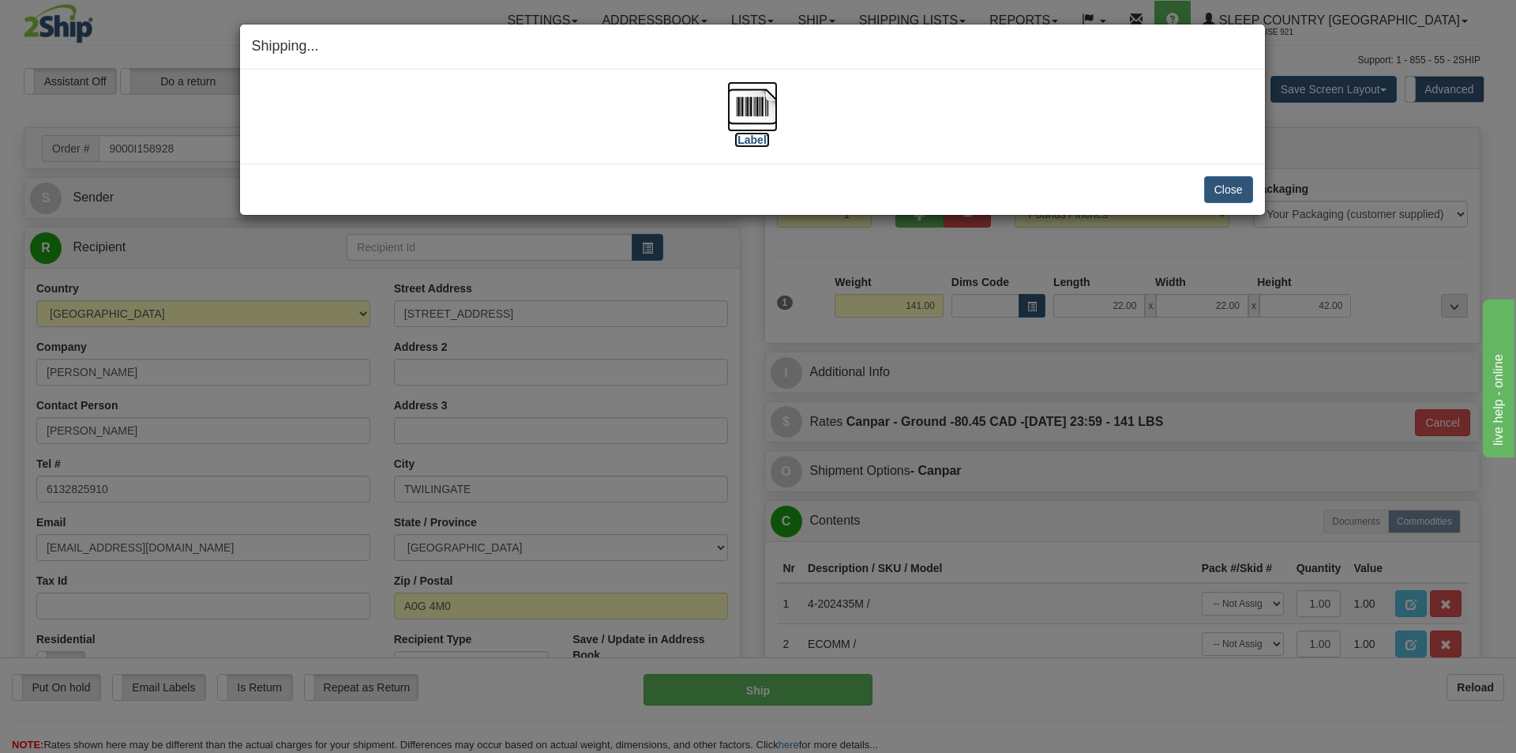
click at [758, 88] on img at bounding box center [752, 106] width 51 height 51
click at [1217, 194] on button "Close" at bounding box center [1228, 189] width 49 height 27
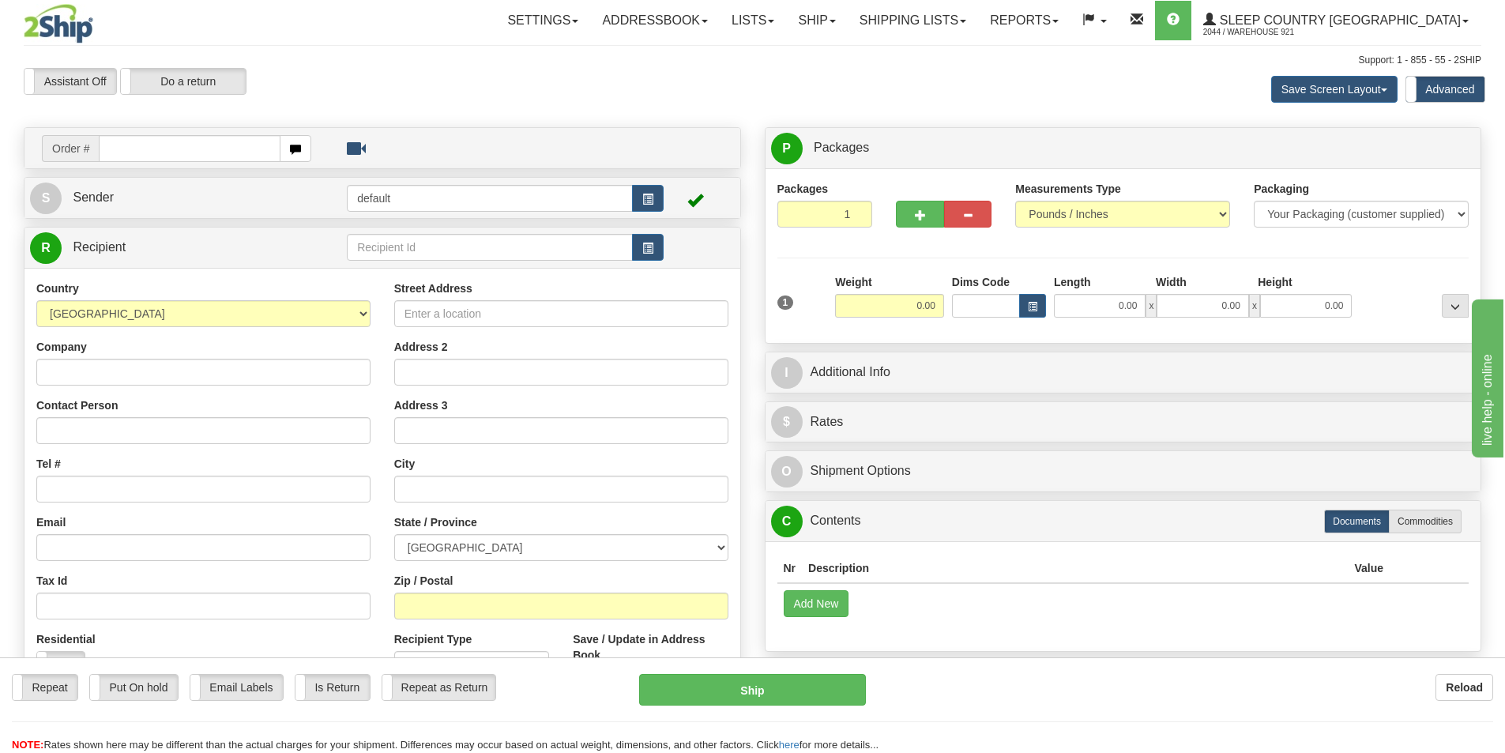
click at [186, 151] on input "text" at bounding box center [190, 148] width 182 height 27
type input "9000I160882"
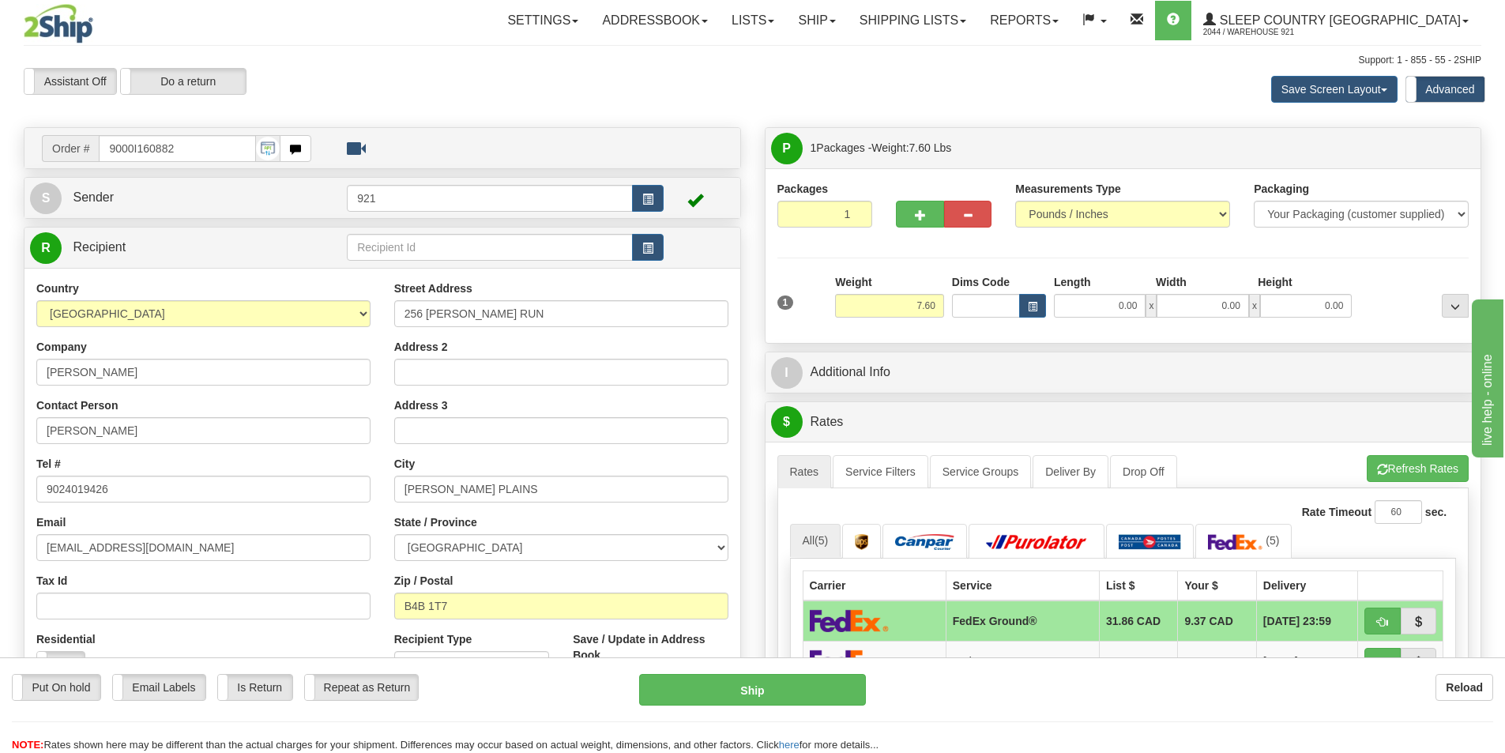
click at [1091, 325] on div "1 Weight 7.60 Dims Code 0.00" at bounding box center [1123, 302] width 700 height 56
click at [1133, 301] on input "0.00" at bounding box center [1100, 306] width 92 height 24
click at [1136, 307] on input "Length" at bounding box center [1100, 306] width 92 height 24
type input "25.00"
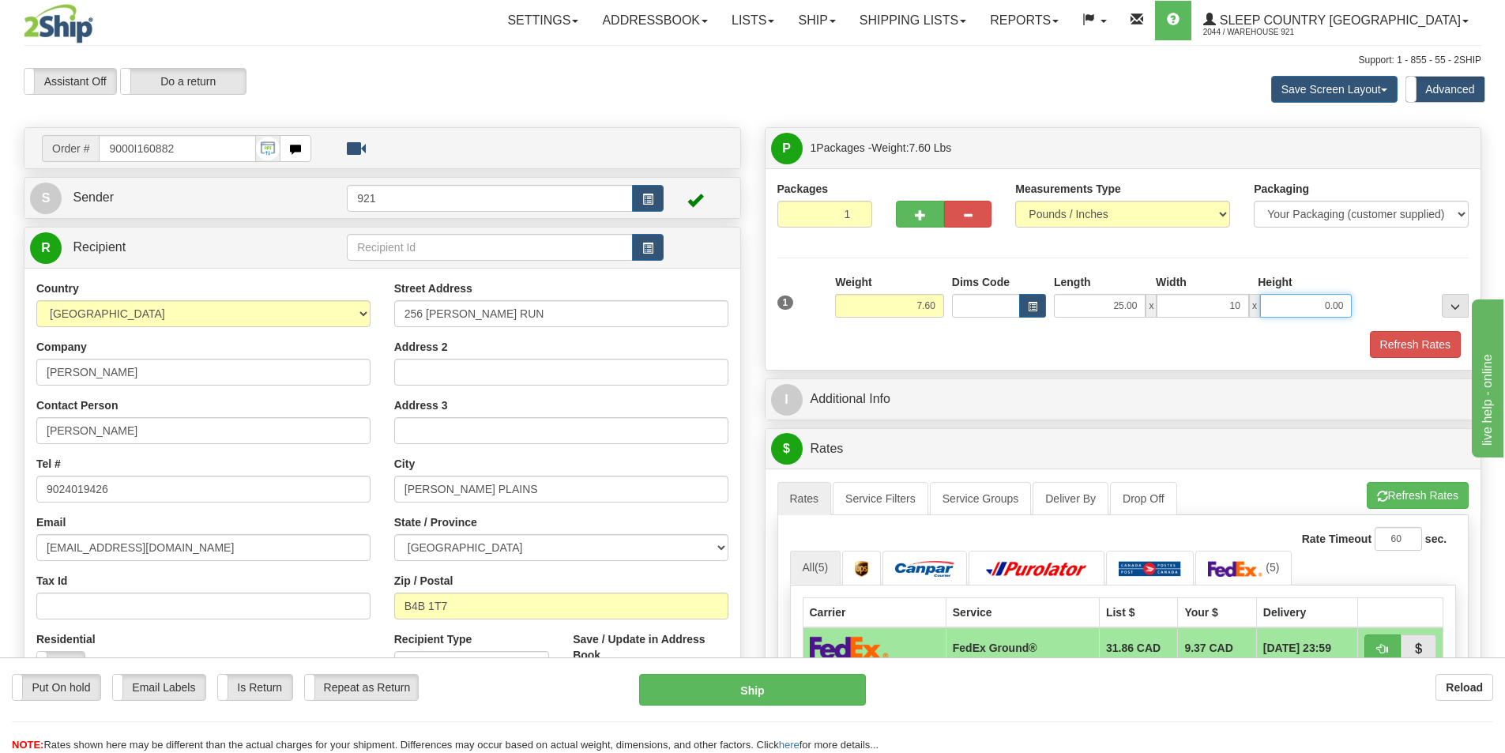
type input "10.00"
type input "16.00"
click at [1383, 345] on button "Refresh Rates" at bounding box center [1415, 344] width 91 height 27
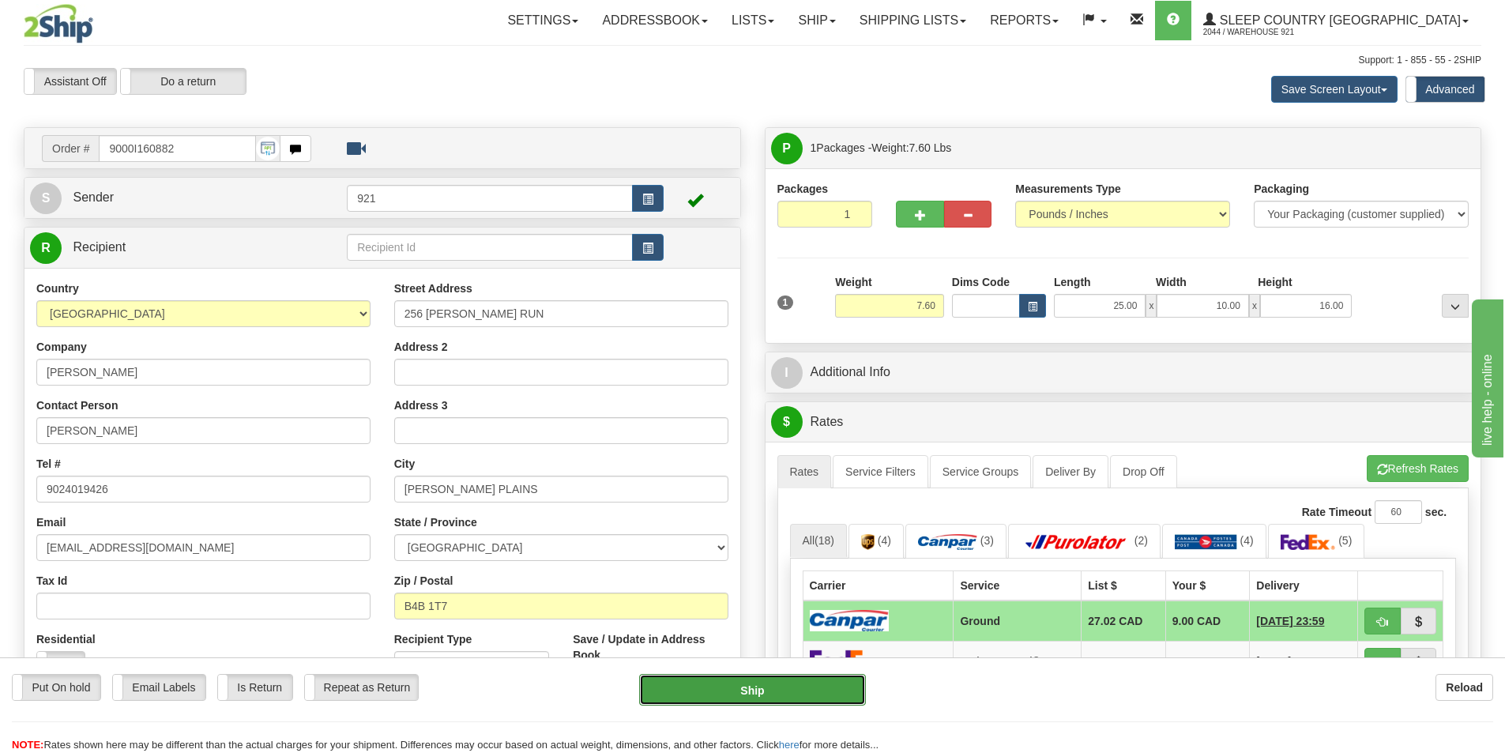
click at [807, 689] on button "Ship" at bounding box center [752, 690] width 227 height 32
type input "1"
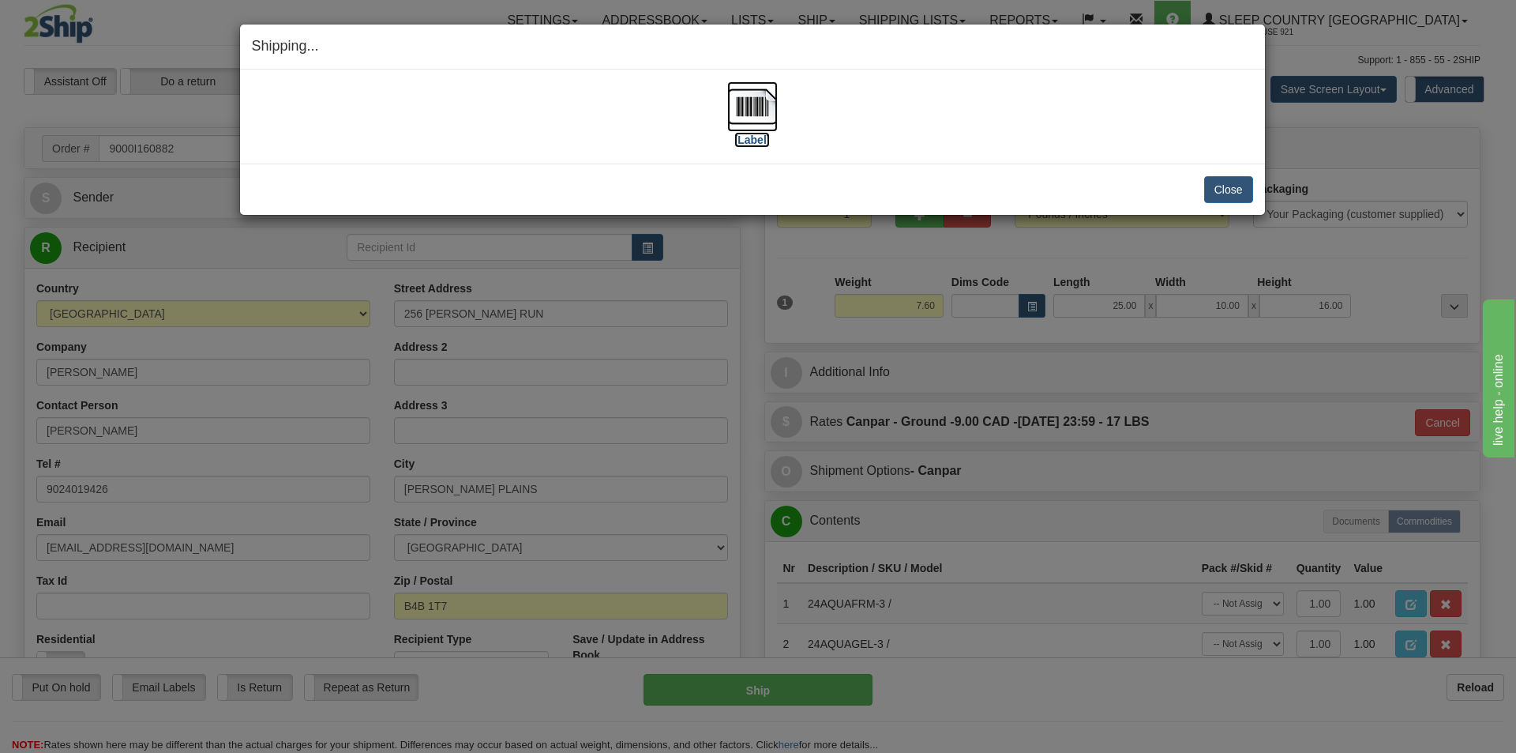
click at [768, 98] on img at bounding box center [752, 106] width 51 height 51
drag, startPoint x: 1129, startPoint y: 190, endPoint x: 1145, endPoint y: 189, distance: 15.9
click at [1129, 190] on div "Close Cancel" at bounding box center [752, 189] width 1001 height 27
click at [1242, 192] on button "Close" at bounding box center [1228, 189] width 49 height 27
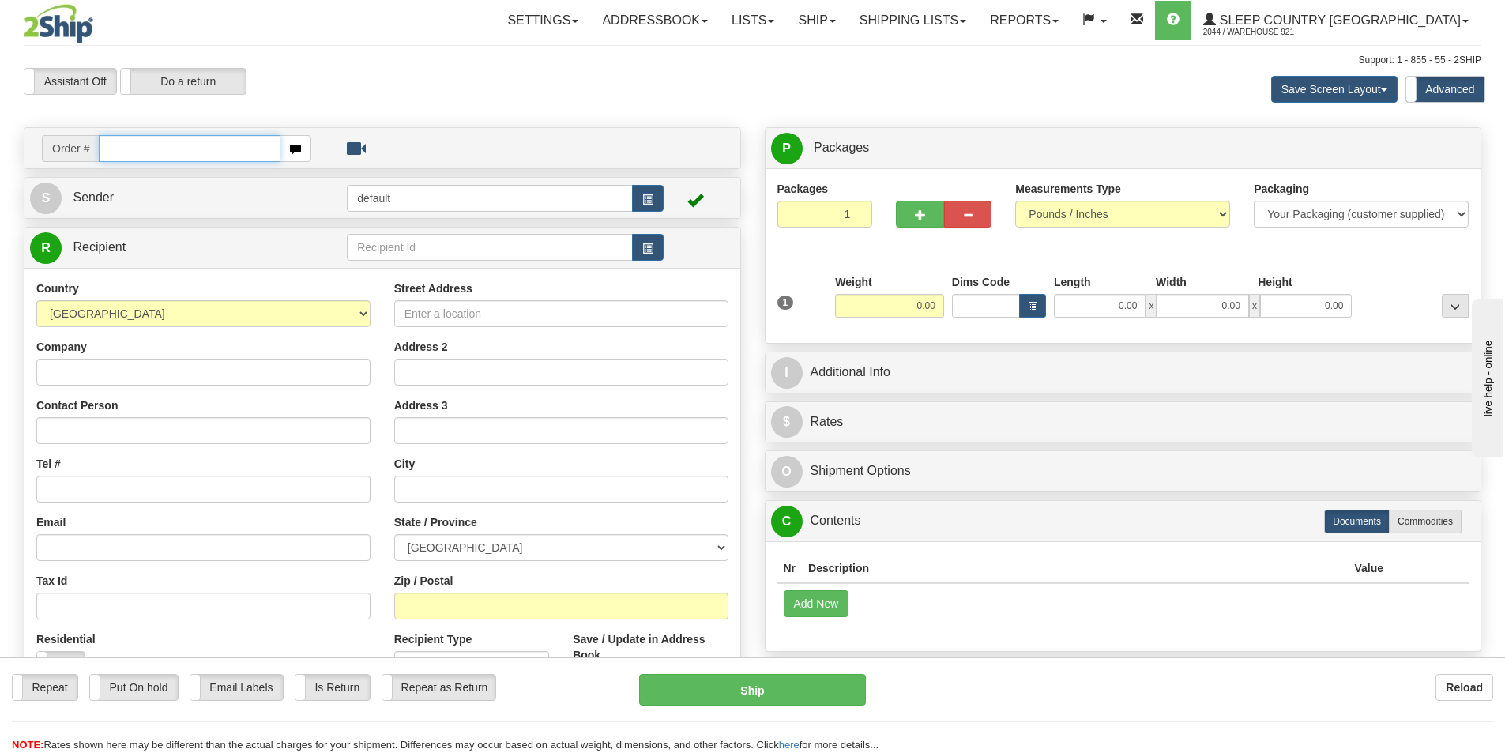
click at [221, 148] on input "text" at bounding box center [190, 148] width 182 height 27
click at [205, 161] on input "text" at bounding box center [190, 148] width 182 height 27
click at [524, 83] on div "Assistant On Assistant Off Do a return Do a return" at bounding box center [320, 81] width 617 height 27
click at [230, 144] on input "text" at bounding box center [190, 148] width 182 height 27
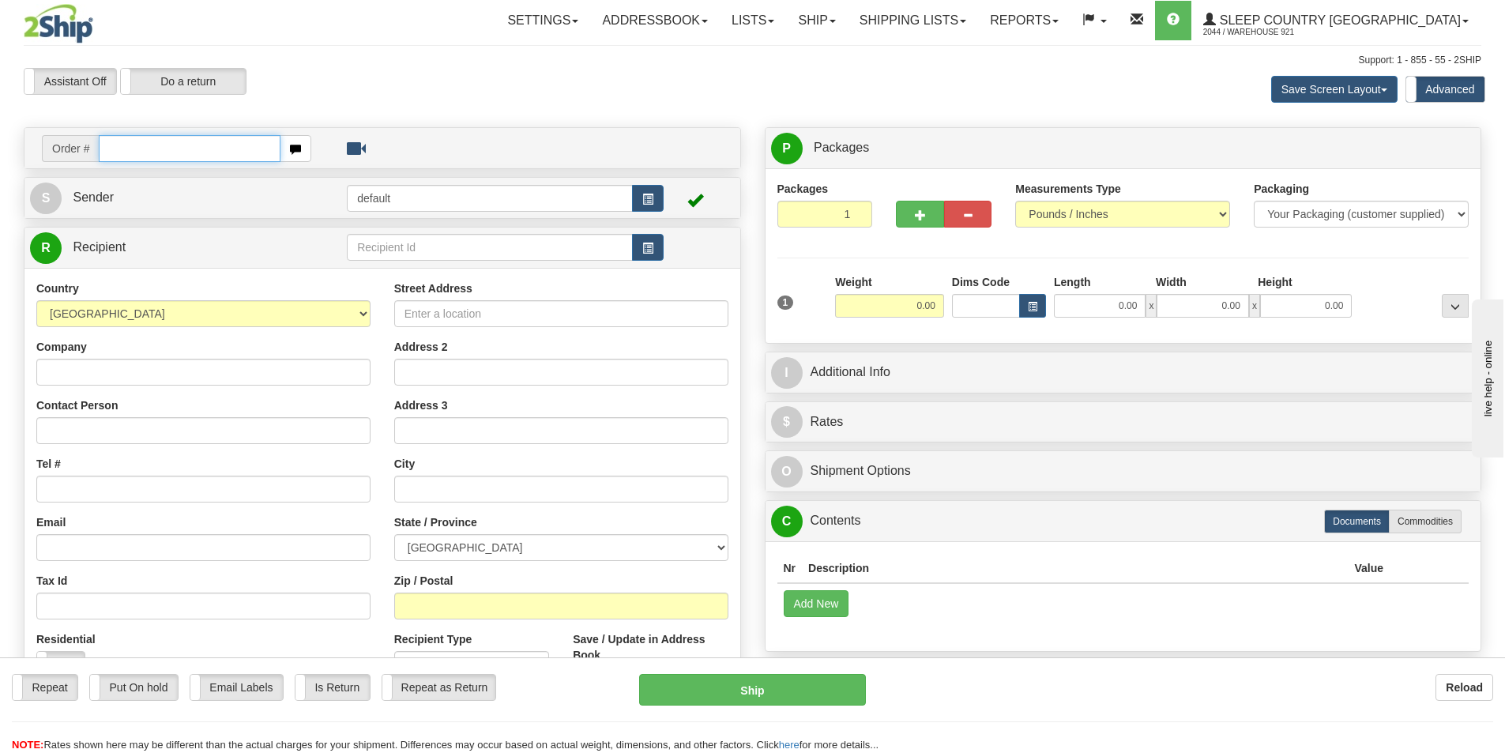
click at [230, 144] on input "text" at bounding box center [190, 148] width 182 height 27
click at [228, 144] on input "text" at bounding box center [190, 148] width 182 height 27
